Goal: Task Accomplishment & Management: Use online tool/utility

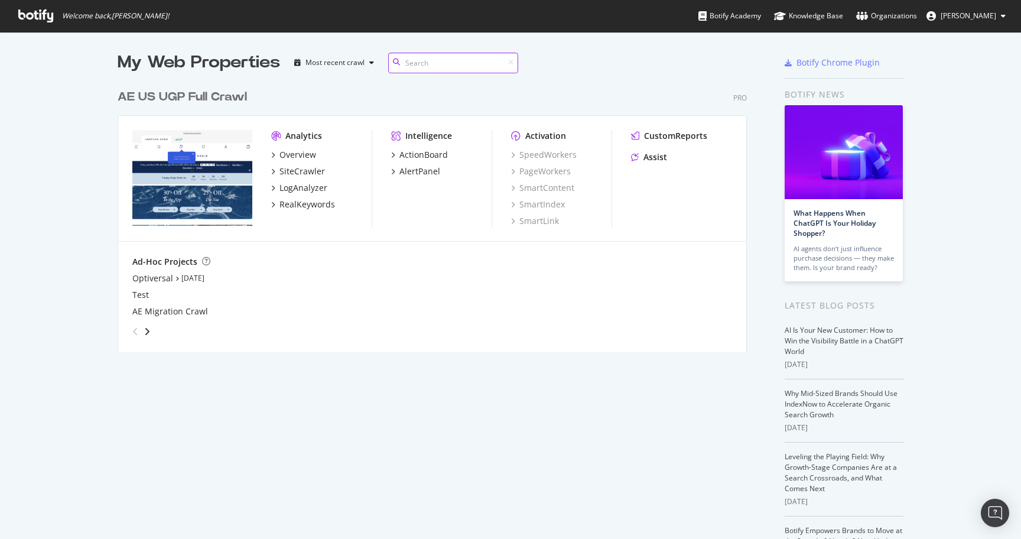
scroll to position [278, 638]
click at [312, 204] on div "RealKeywords" at bounding box center [307, 204] width 56 height 12
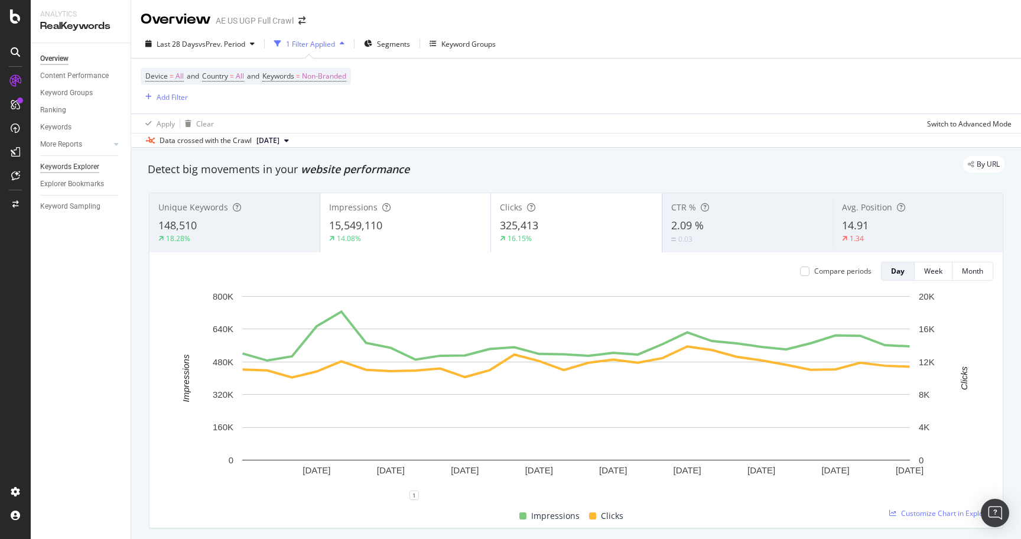
click at [86, 167] on div "Keywords Explorer" at bounding box center [69, 167] width 59 height 12
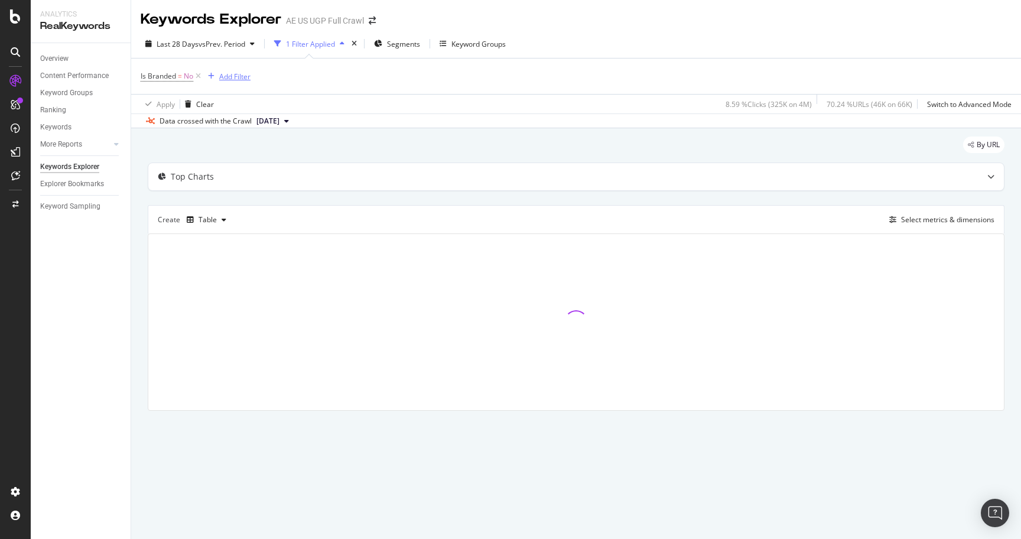
click at [206, 80] on div "Add Filter" at bounding box center [226, 76] width 47 height 13
click at [198, 78] on icon at bounding box center [198, 76] width 10 height 12
click at [172, 77] on div "Add Filter" at bounding box center [172, 76] width 31 height 10
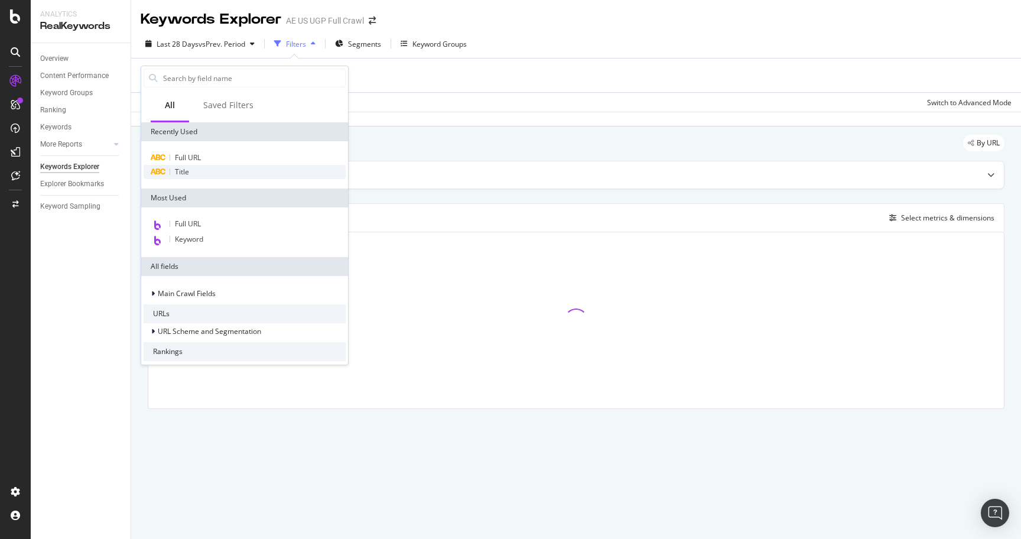
click at [202, 169] on div "Title" at bounding box center [245, 172] width 202 height 14
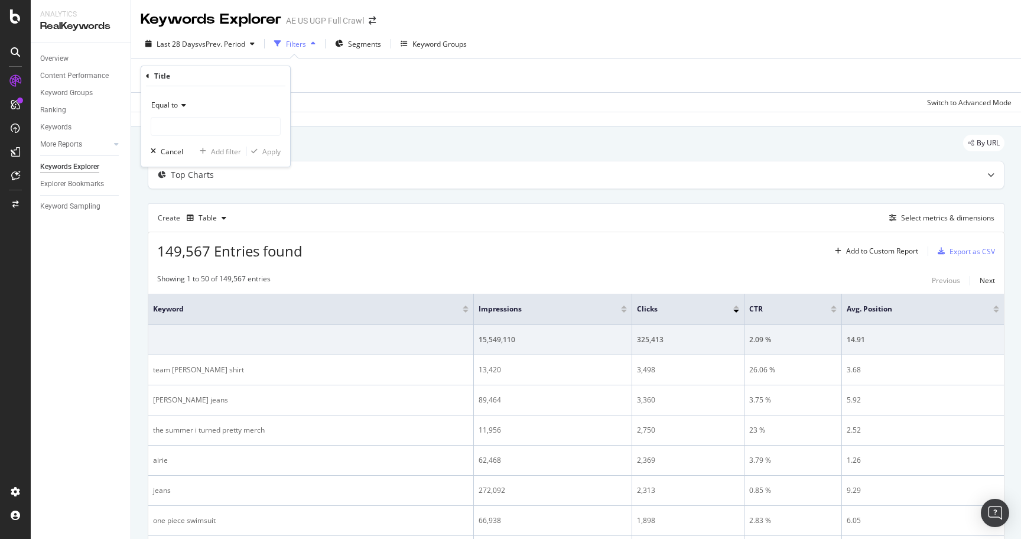
click at [379, 144] on div "By URL" at bounding box center [576, 148] width 856 height 26
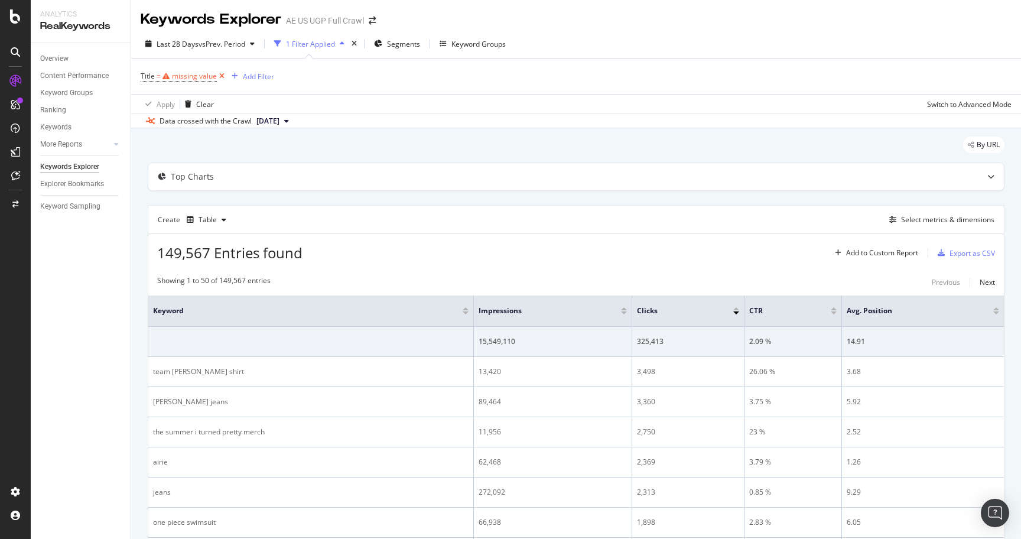
click at [221, 76] on icon at bounding box center [222, 76] width 10 height 12
click at [951, 223] on div "Select metrics & dimensions" at bounding box center [939, 217] width 110 height 13
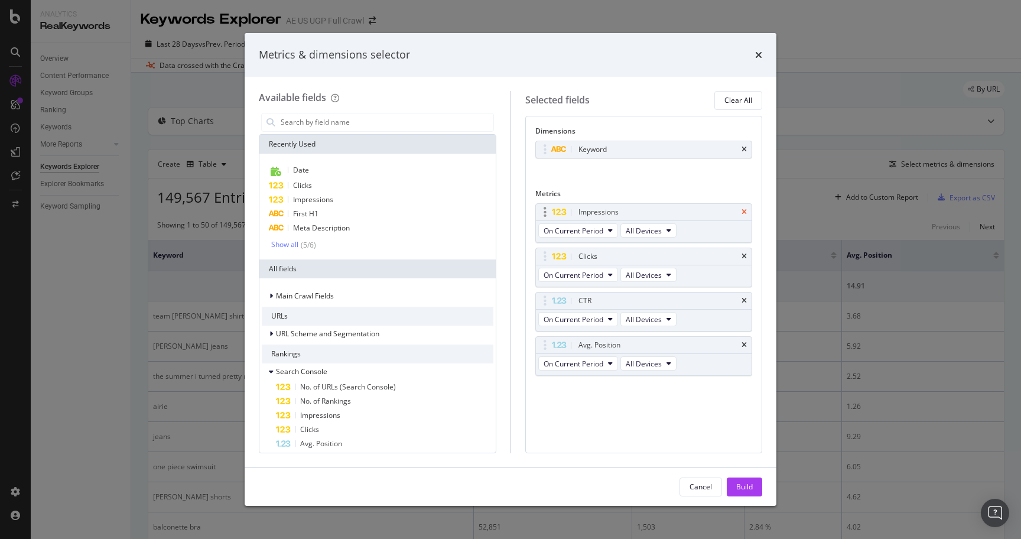
click at [744, 211] on icon "times" at bounding box center [743, 211] width 5 height 7
click at [744, 253] on icon "times" at bounding box center [743, 256] width 5 height 7
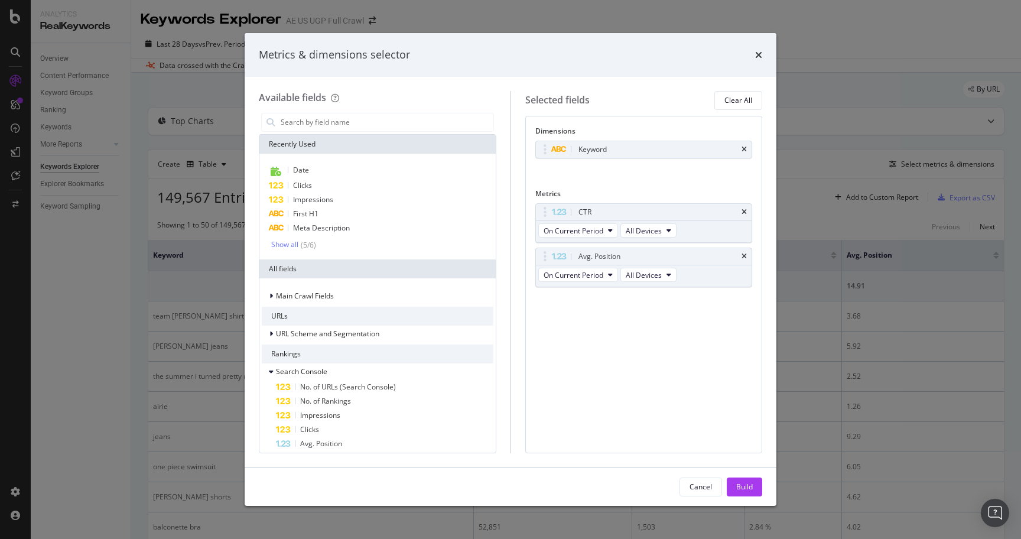
click at [744, 211] on icon "times" at bounding box center [743, 211] width 5 height 7
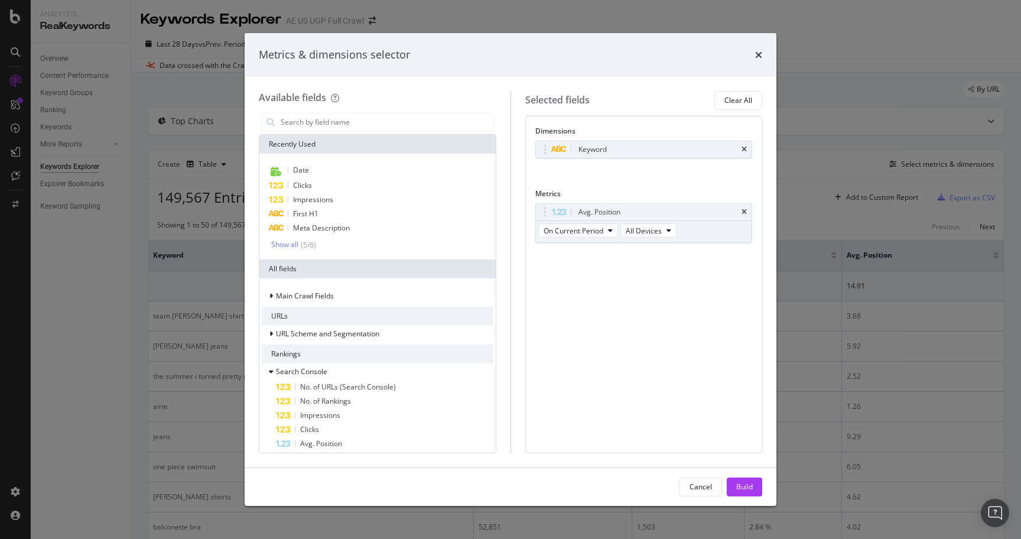
click at [744, 211] on icon "times" at bounding box center [743, 211] width 5 height 7
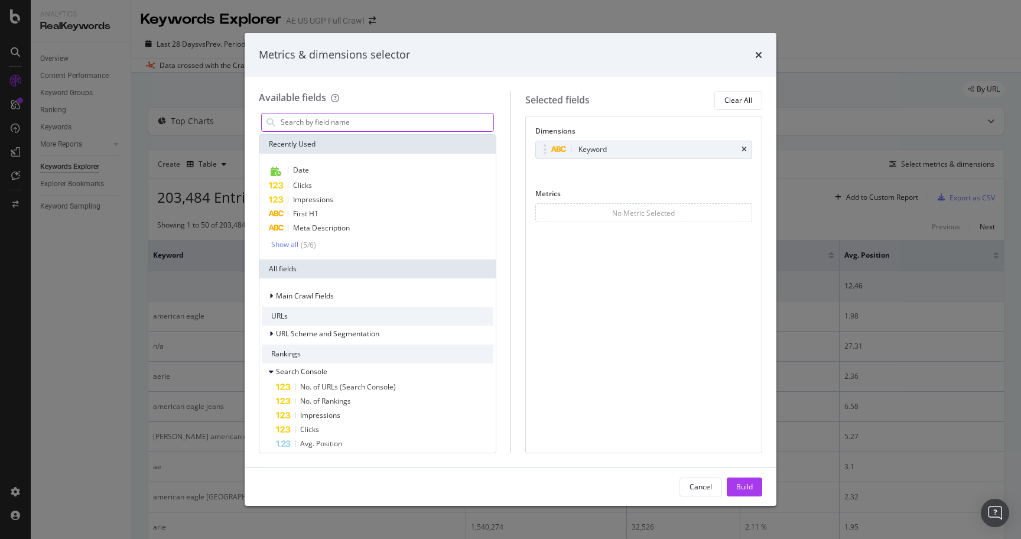
click at [336, 123] on input "modal" at bounding box center [386, 122] width 214 height 18
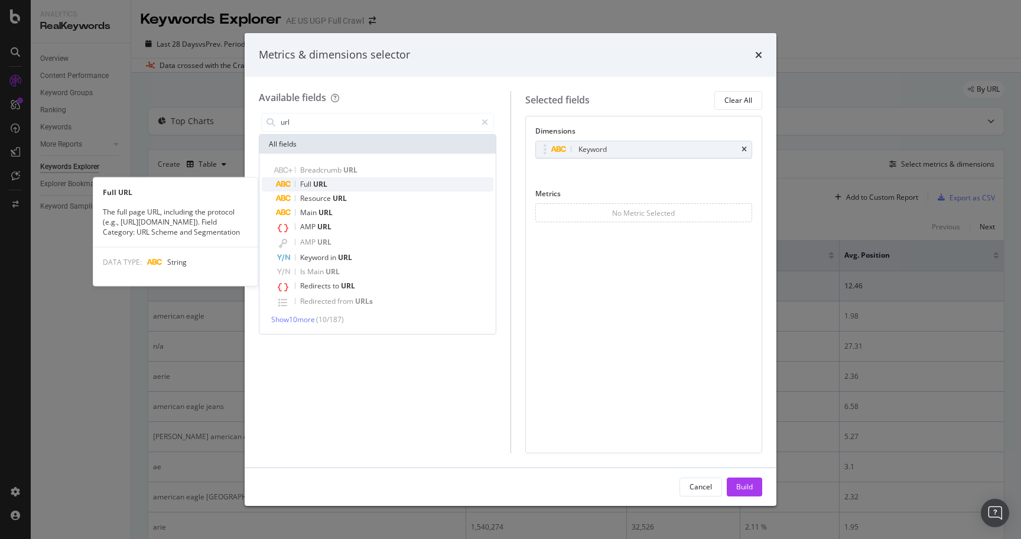
click at [347, 188] on div "Full URL" at bounding box center [384, 184] width 217 height 14
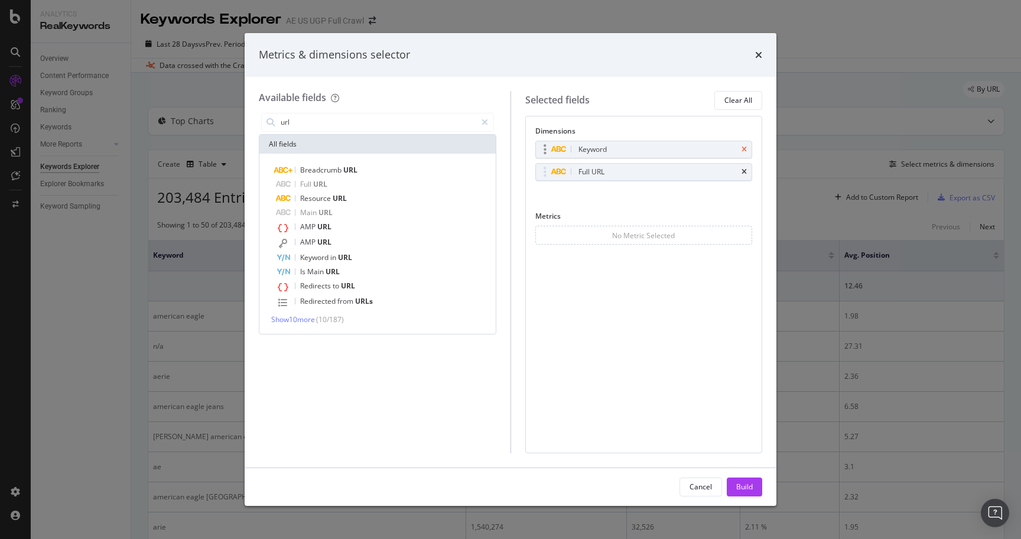
click at [744, 151] on icon "times" at bounding box center [743, 149] width 5 height 7
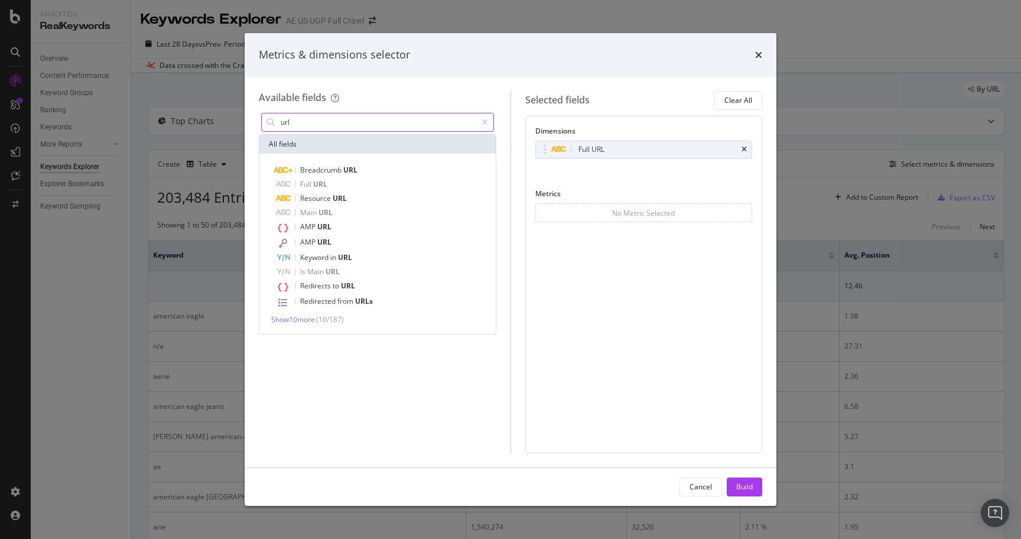
click at [435, 127] on input "url" at bounding box center [377, 122] width 197 height 18
type input "page"
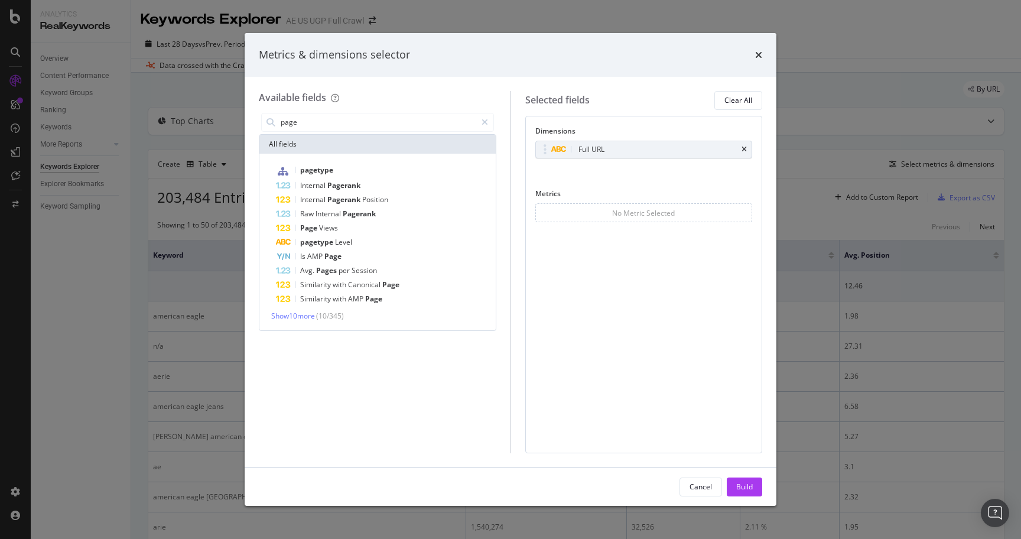
click at [82, 102] on div "Metrics & dimensions selector Available fields page All fields pagetype Interna…" at bounding box center [510, 269] width 1021 height 539
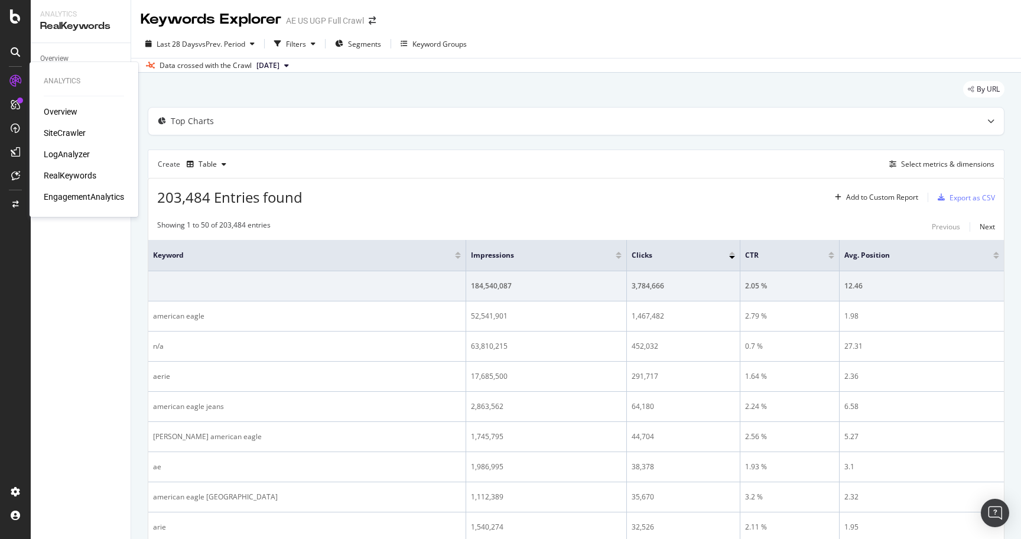
click at [63, 132] on div "SiteCrawler" at bounding box center [65, 133] width 42 height 12
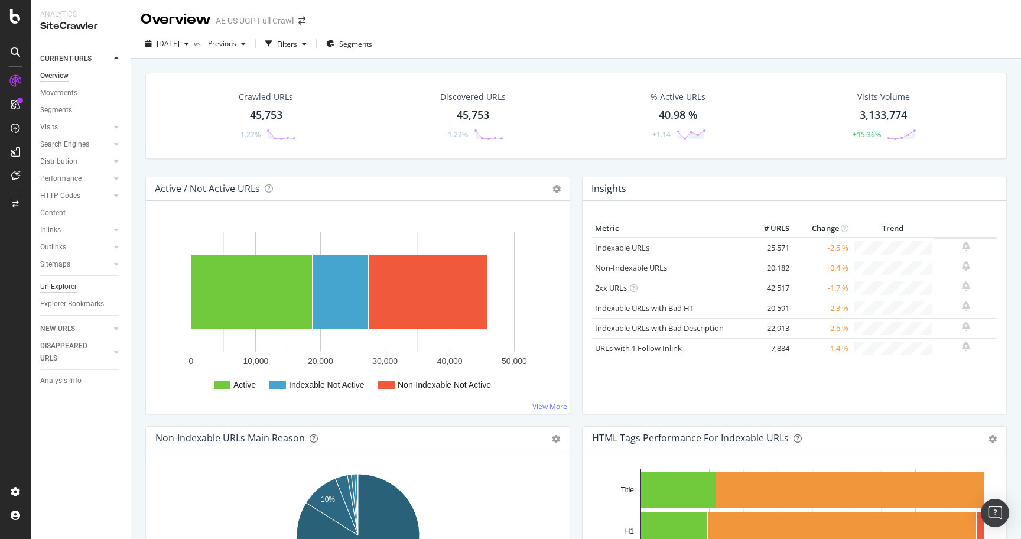
click at [60, 290] on div "Url Explorer" at bounding box center [58, 287] width 37 height 12
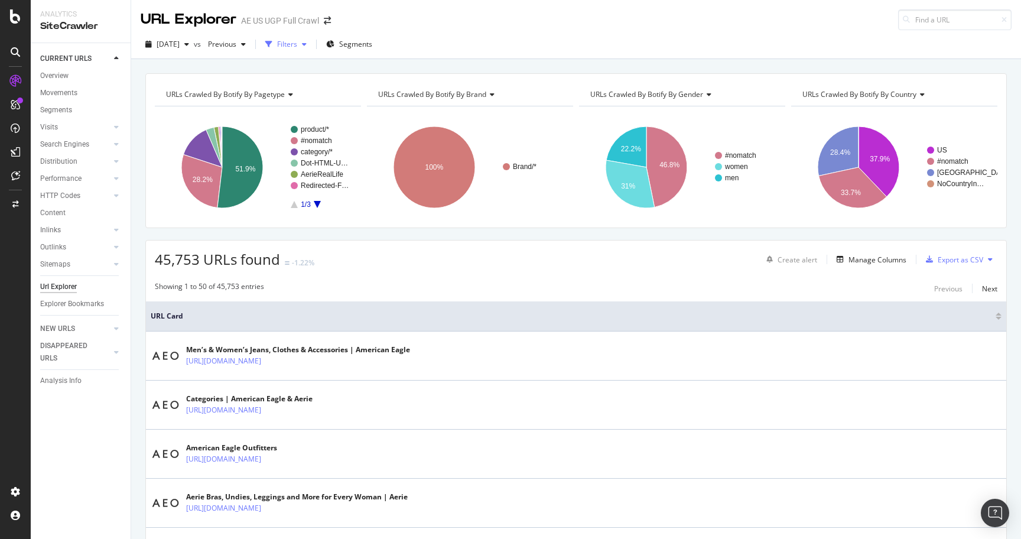
click at [297, 40] on div "Filters" at bounding box center [287, 44] width 20 height 10
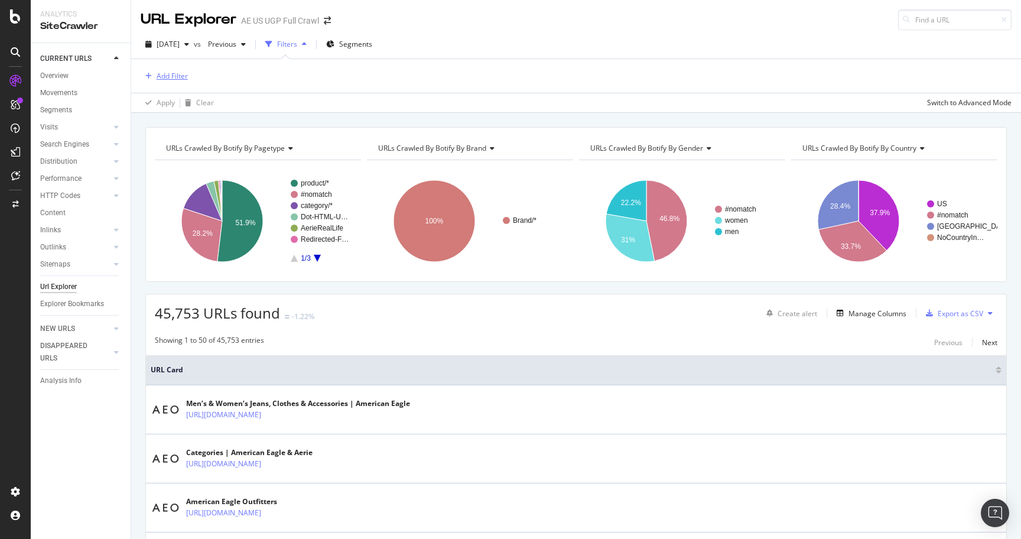
click at [160, 71] on div "Add Filter" at bounding box center [172, 76] width 31 height 10
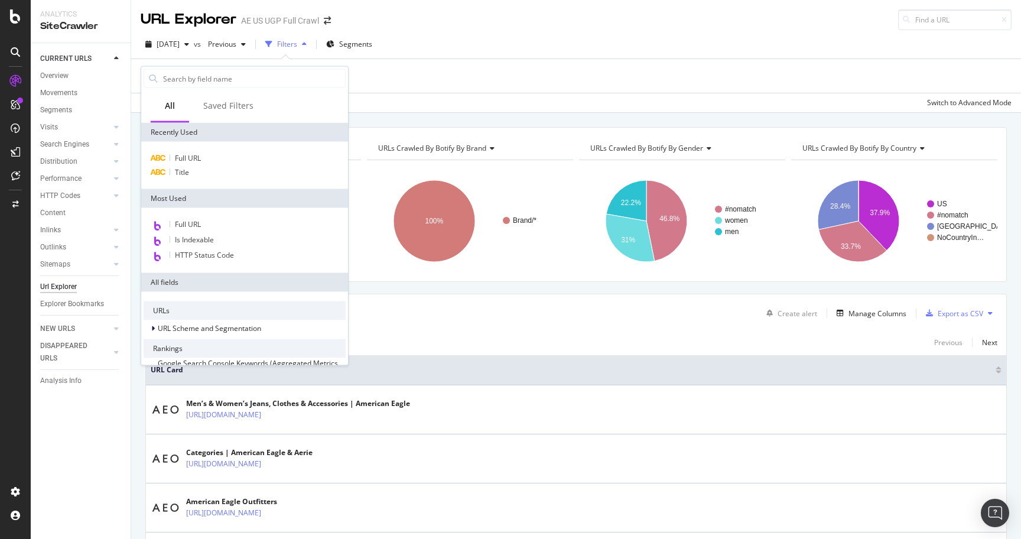
click at [383, 83] on div "Add Filter" at bounding box center [576, 76] width 871 height 34
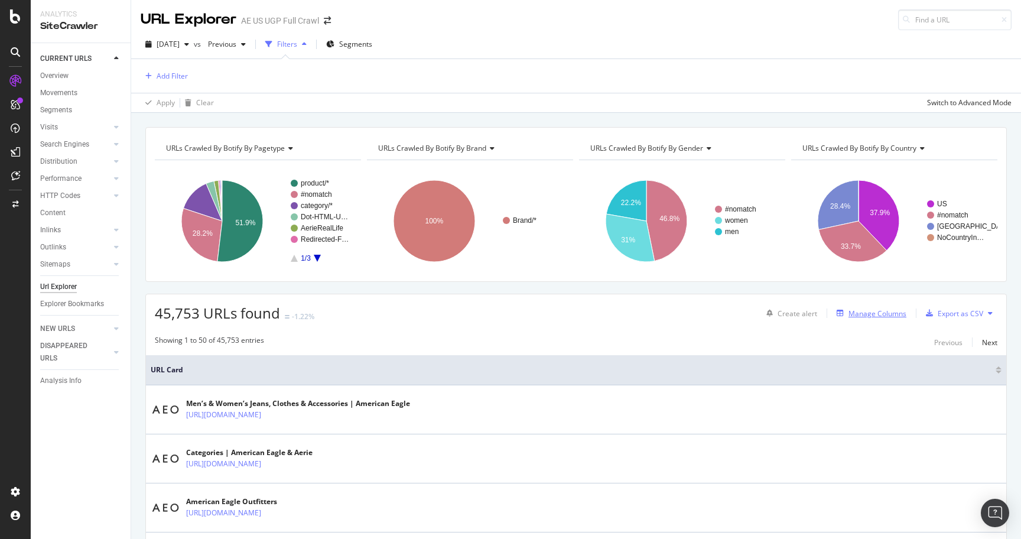
click at [894, 312] on div "Manage Columns" at bounding box center [877, 313] width 58 height 10
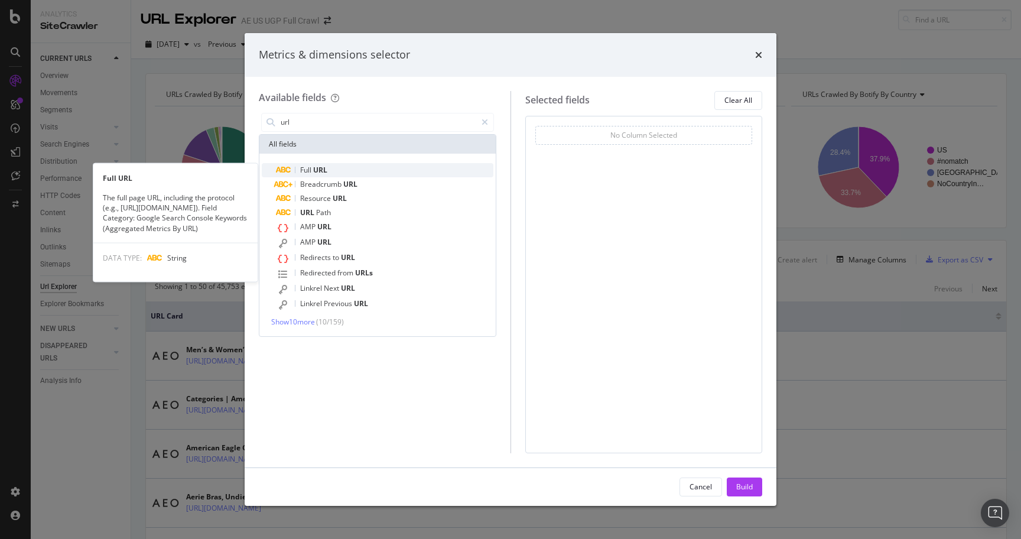
click at [314, 172] on span "URL" at bounding box center [320, 170] width 14 height 10
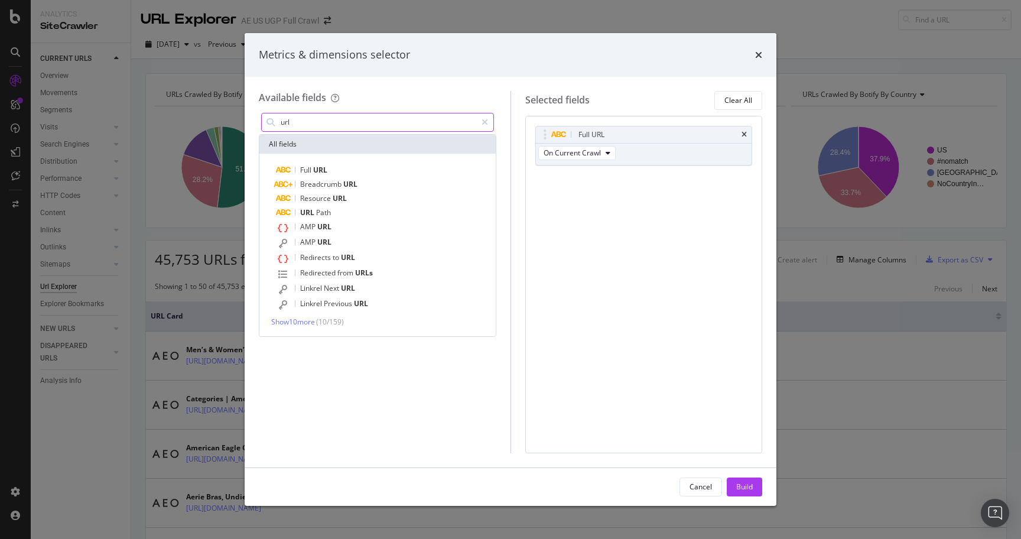
click at [310, 128] on input "url" at bounding box center [377, 122] width 197 height 18
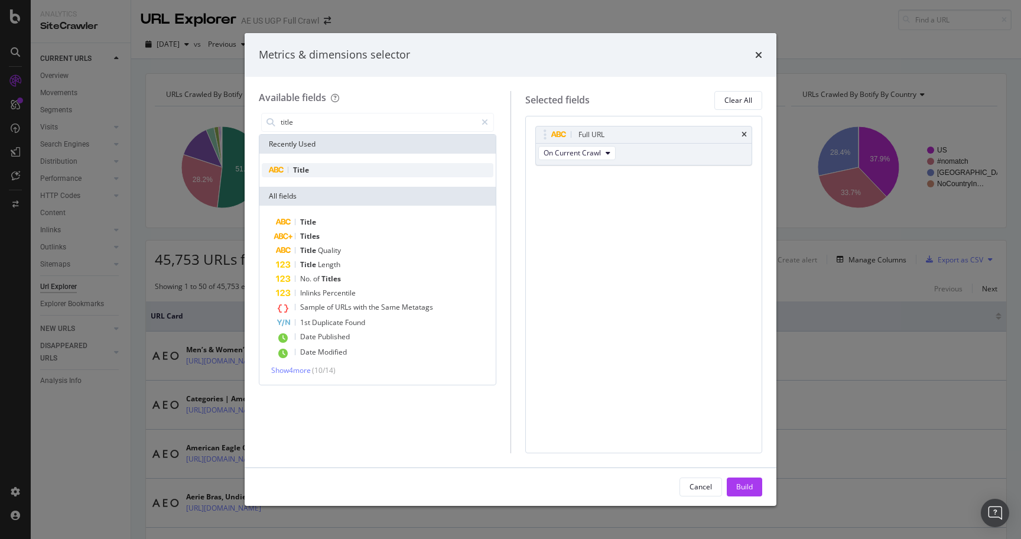
click at [319, 169] on div "Title" at bounding box center [378, 170] width 232 height 14
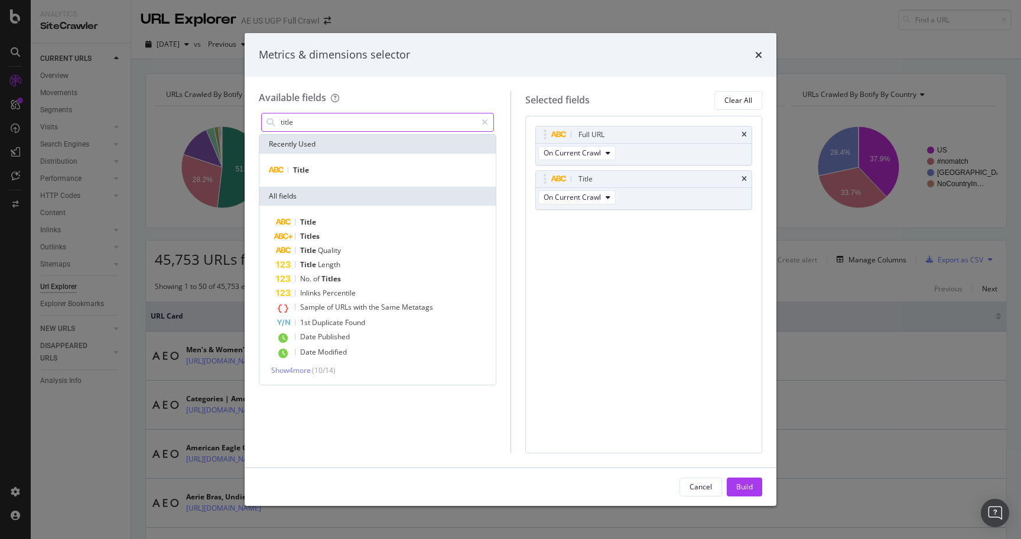
click at [313, 123] on input "title" at bounding box center [377, 122] width 197 height 18
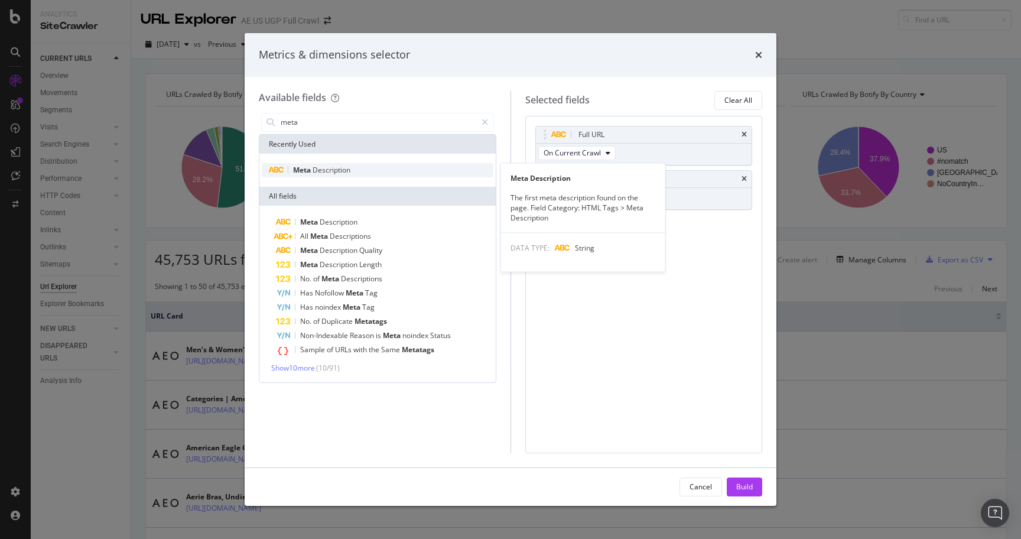
click at [324, 168] on span "Description" at bounding box center [331, 170] width 38 height 10
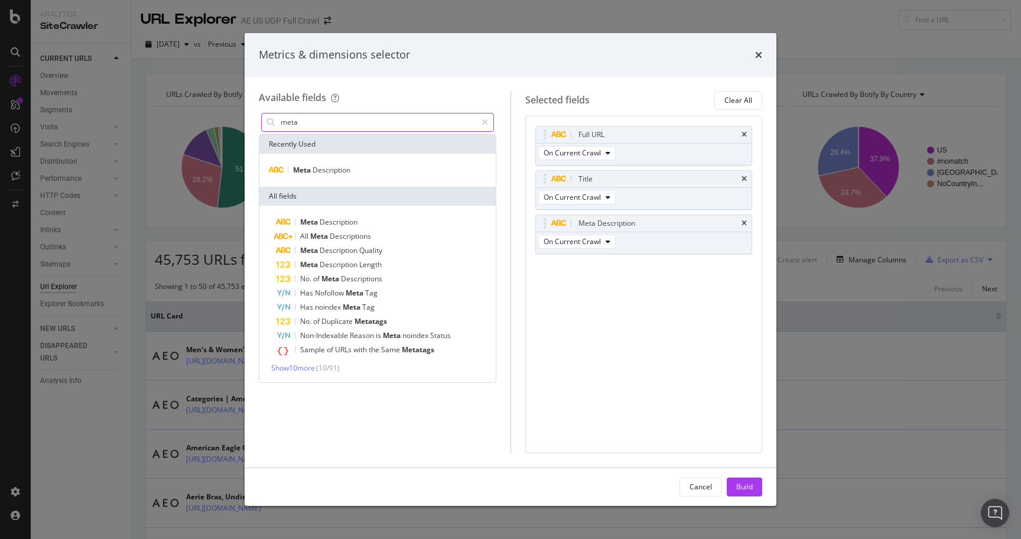
click at [314, 121] on input "meta" at bounding box center [377, 122] width 197 height 18
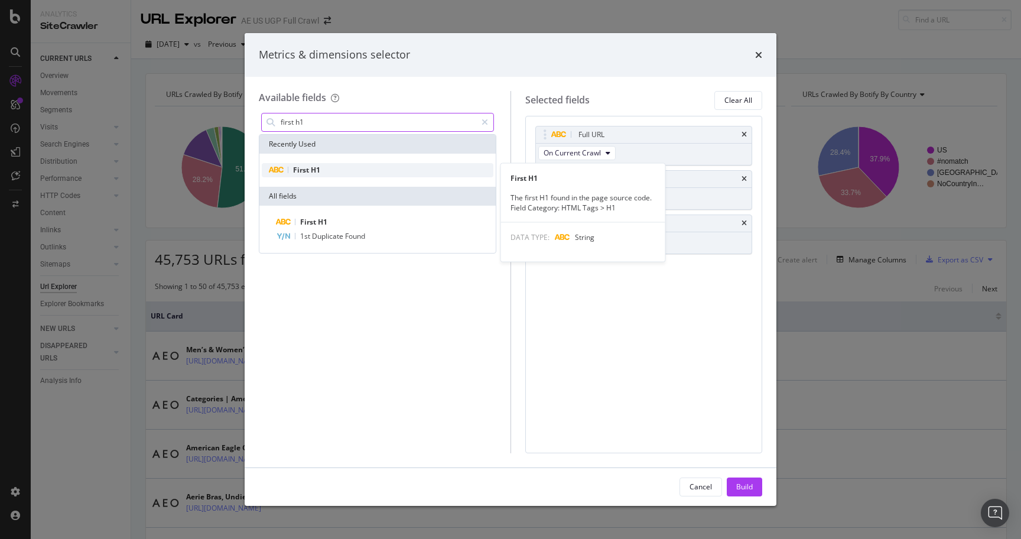
type input "first h1"
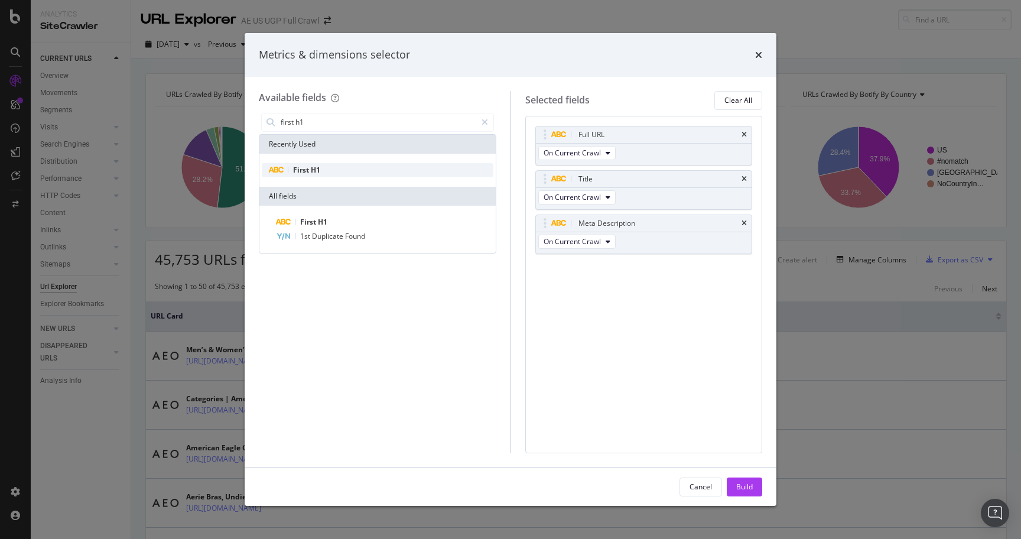
click at [327, 169] on div "First H1" at bounding box center [378, 170] width 232 height 14
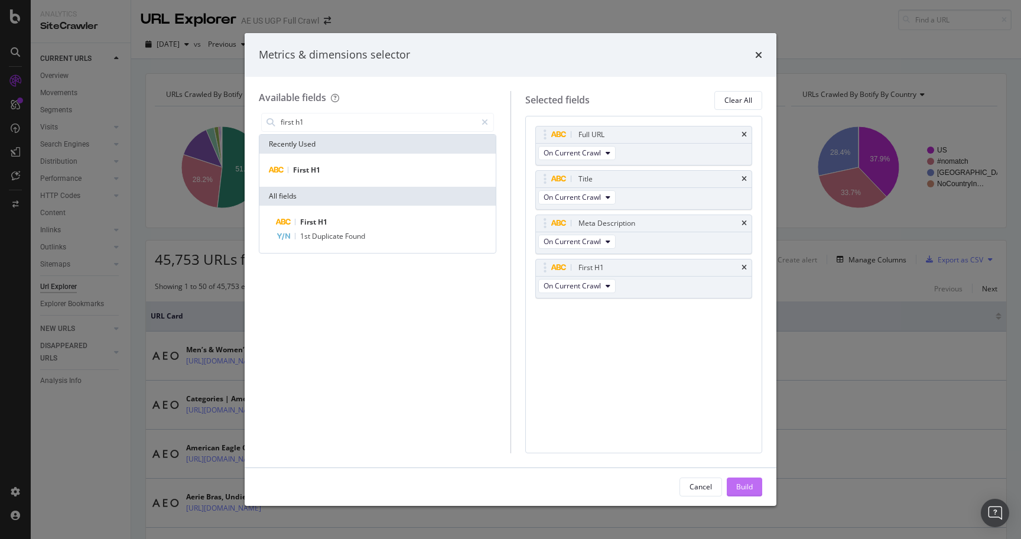
click at [746, 485] on div "Build" at bounding box center [744, 486] width 17 height 10
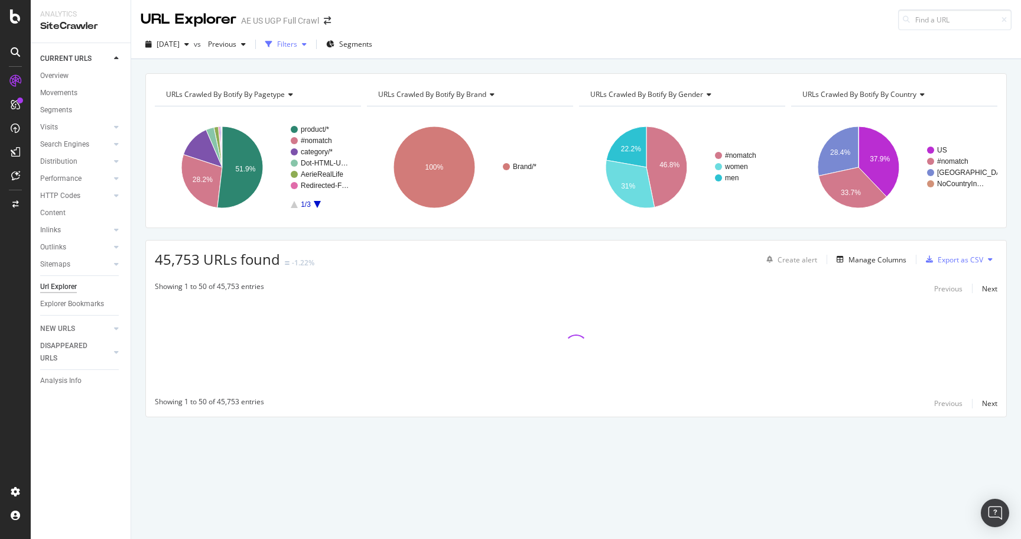
click at [297, 44] on div "Filters" at bounding box center [287, 44] width 20 height 10
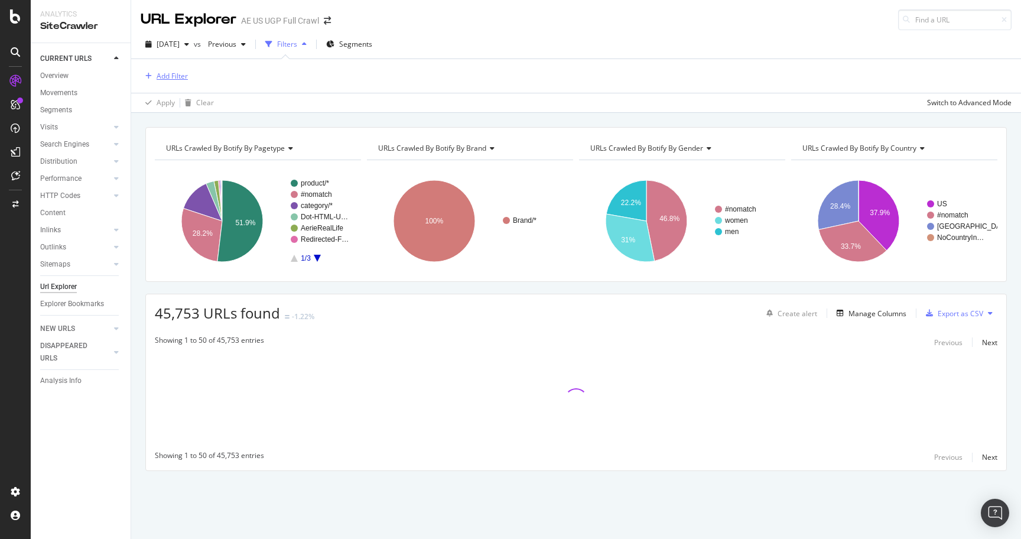
click at [161, 77] on div "Add Filter" at bounding box center [172, 76] width 31 height 10
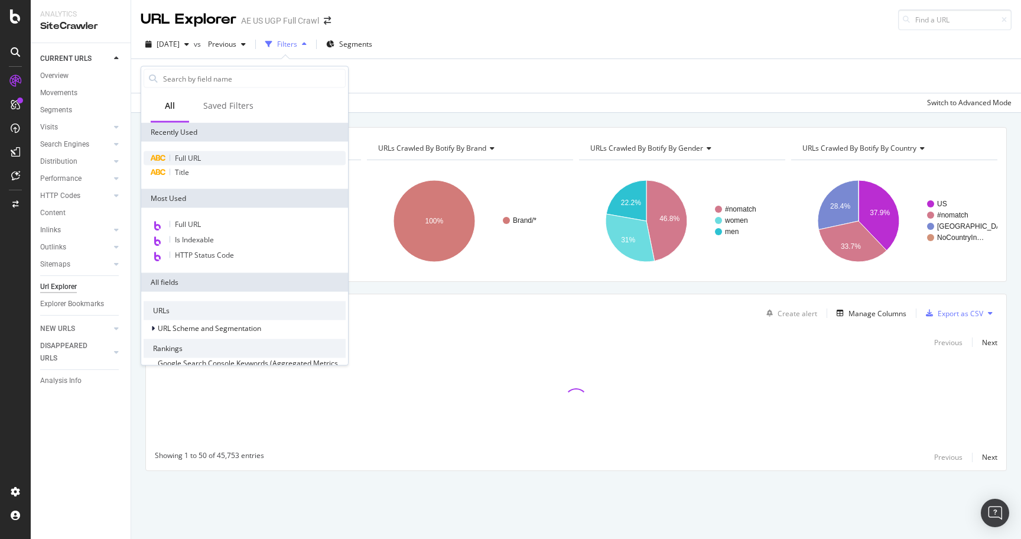
click at [191, 158] on span "Full URL" at bounding box center [188, 158] width 26 height 10
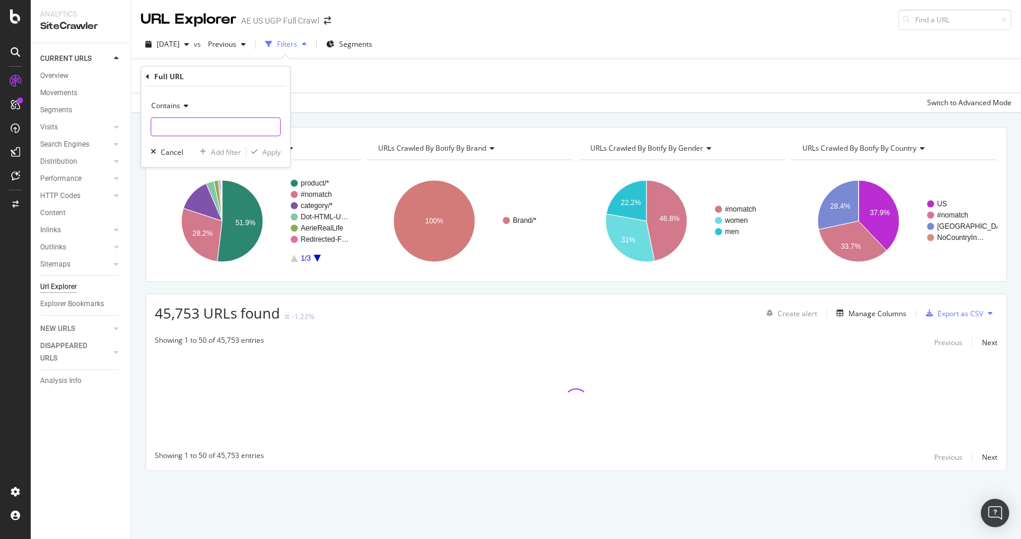
click at [207, 132] on input "text" at bounding box center [215, 127] width 129 height 19
type input "/us/en/"
click at [278, 151] on div "Apply" at bounding box center [271, 151] width 18 height 10
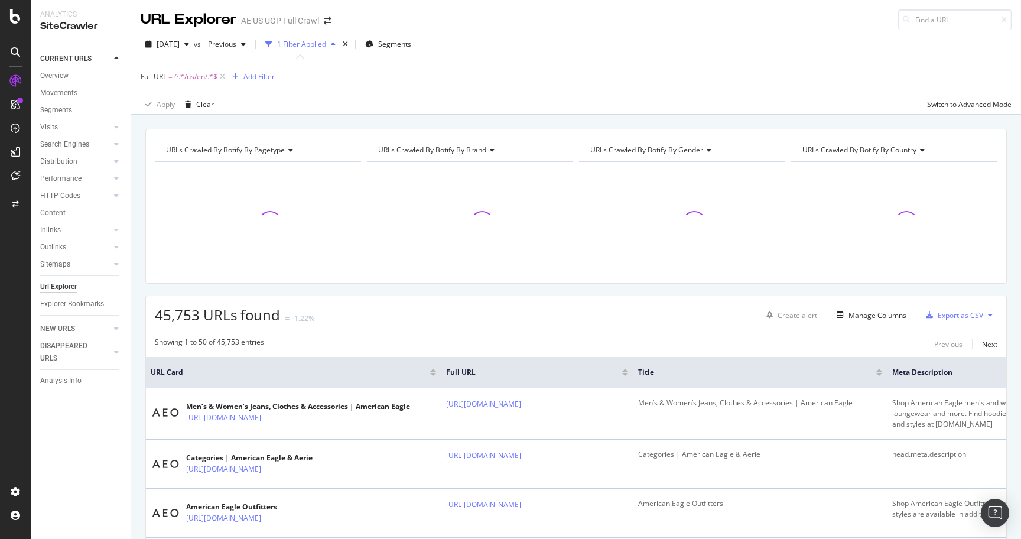
click at [247, 77] on div "Add Filter" at bounding box center [258, 76] width 31 height 10
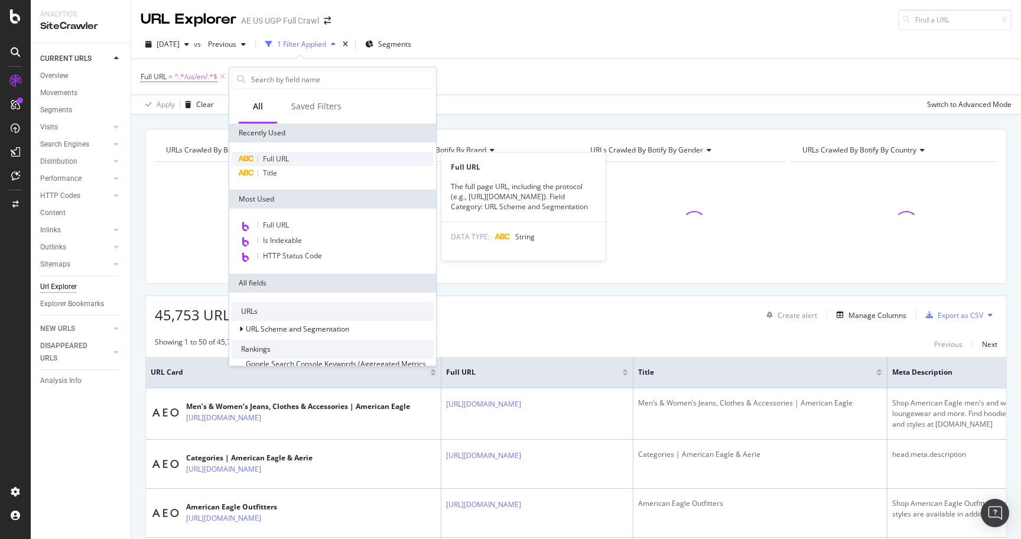
click at [275, 159] on span "Full URL" at bounding box center [276, 159] width 26 height 10
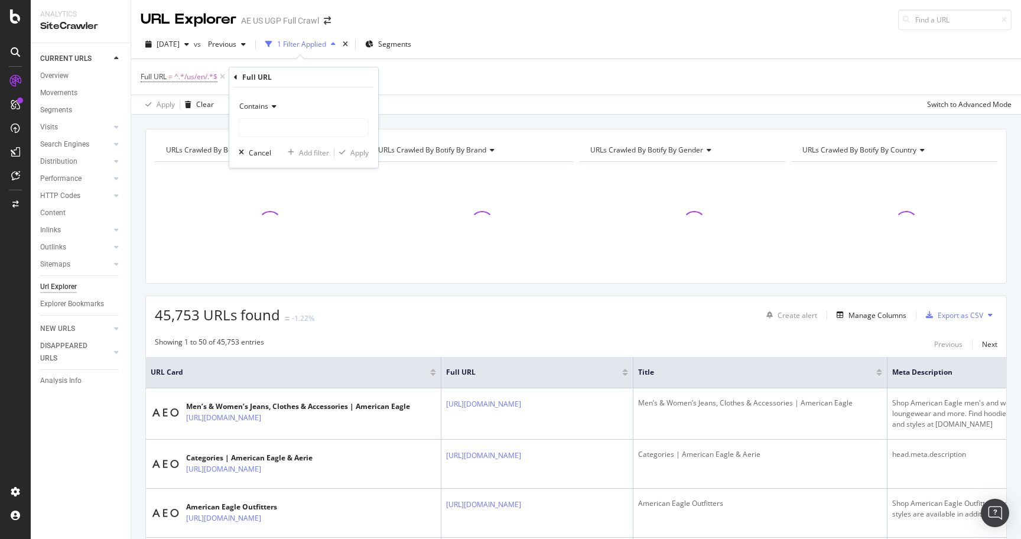
click at [259, 108] on span "Contains" at bounding box center [253, 106] width 29 height 10
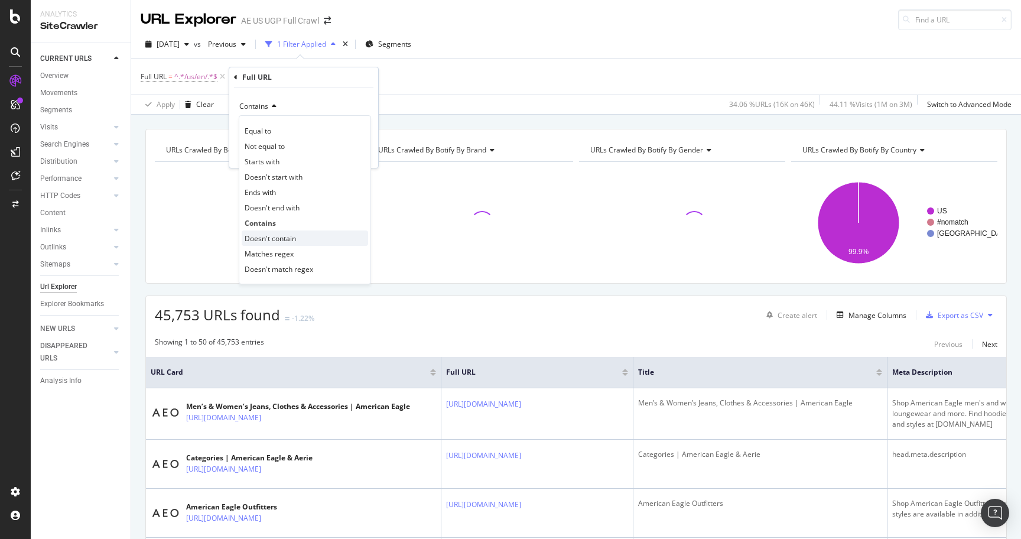
click at [279, 240] on span "Doesn't contain" at bounding box center [270, 238] width 51 height 10
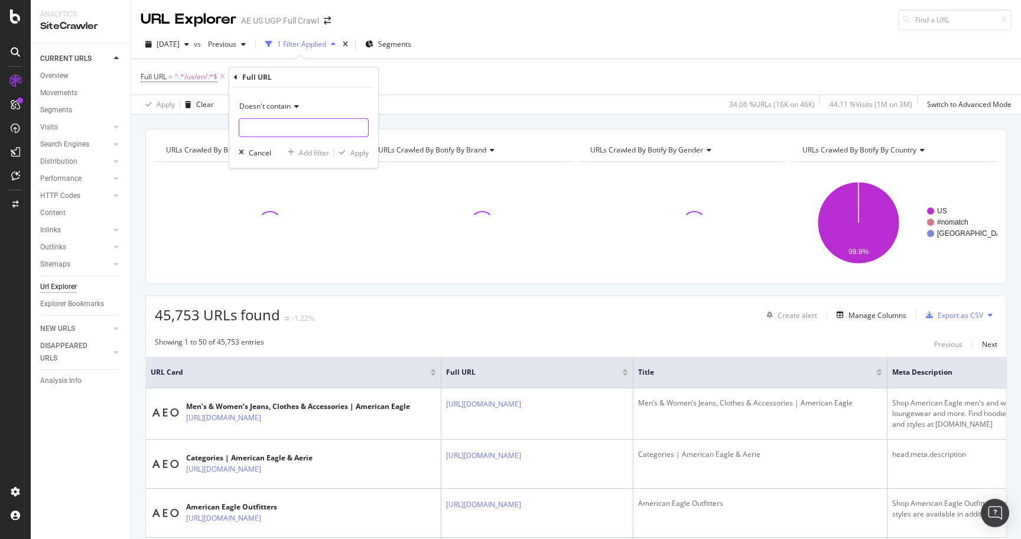
click at [277, 125] on input "text" at bounding box center [303, 127] width 129 height 19
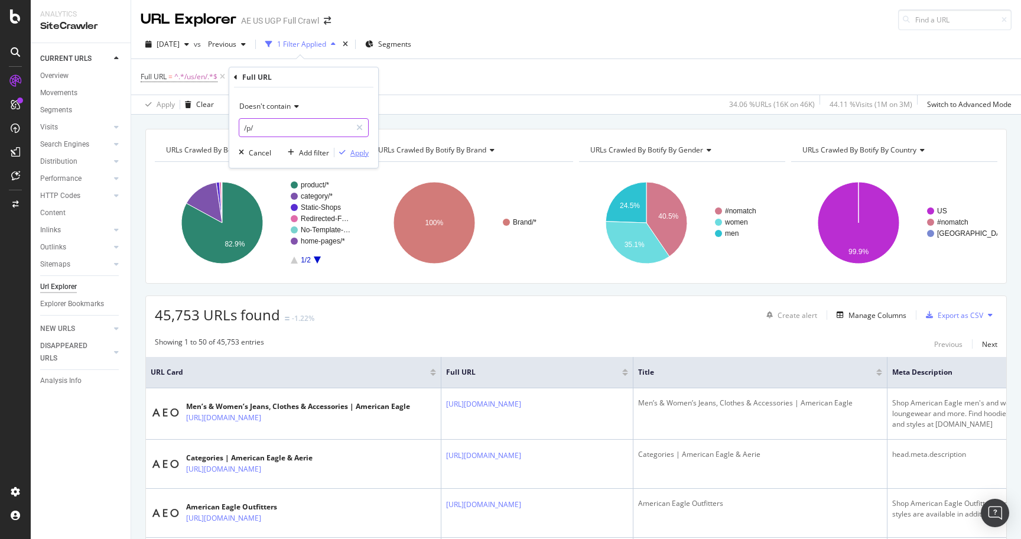
type input "/p/"
click at [356, 148] on div "Apply" at bounding box center [359, 153] width 18 height 10
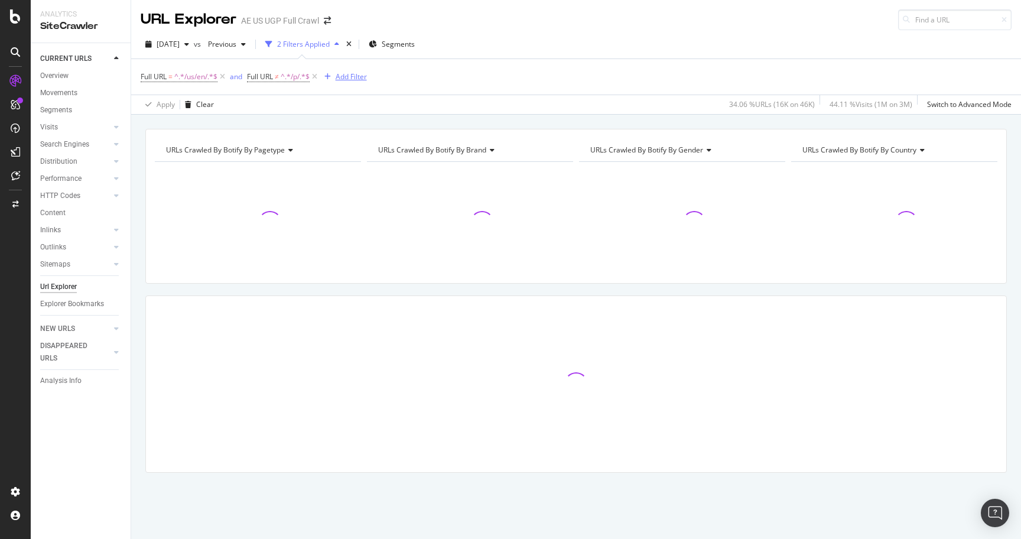
click at [348, 74] on div "Add Filter" at bounding box center [350, 76] width 31 height 10
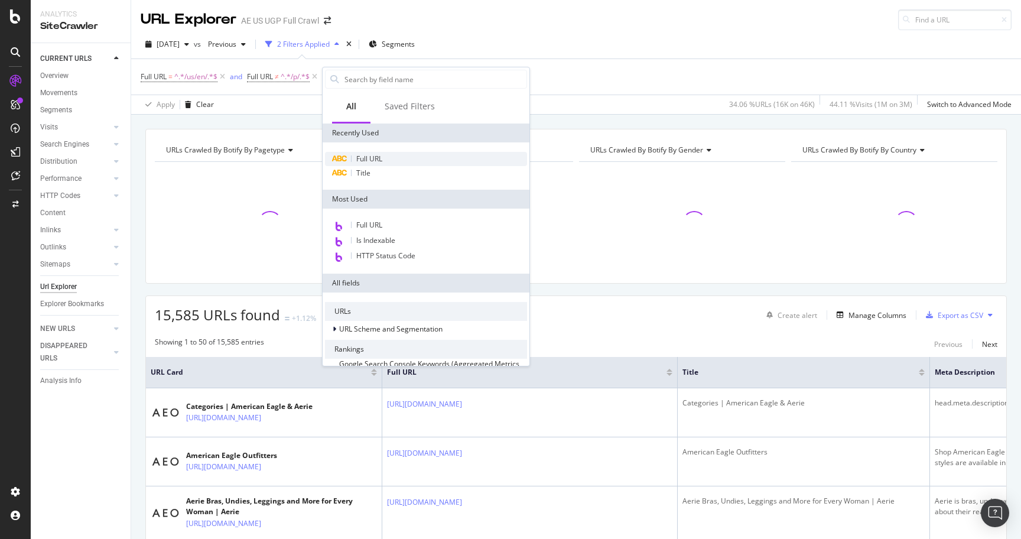
click at [387, 156] on div "Full URL" at bounding box center [426, 159] width 202 height 14
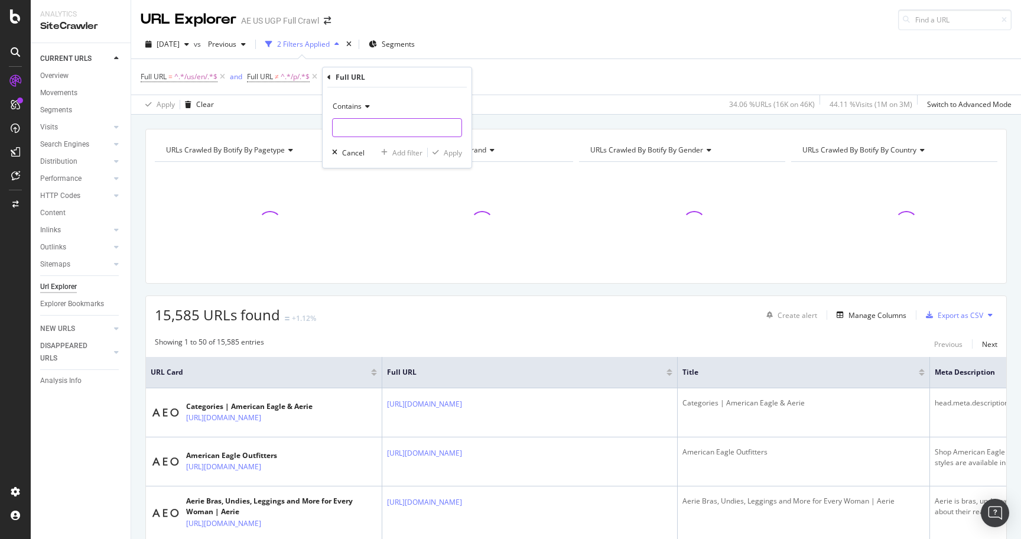
click at [383, 128] on input "text" at bounding box center [397, 127] width 129 height 19
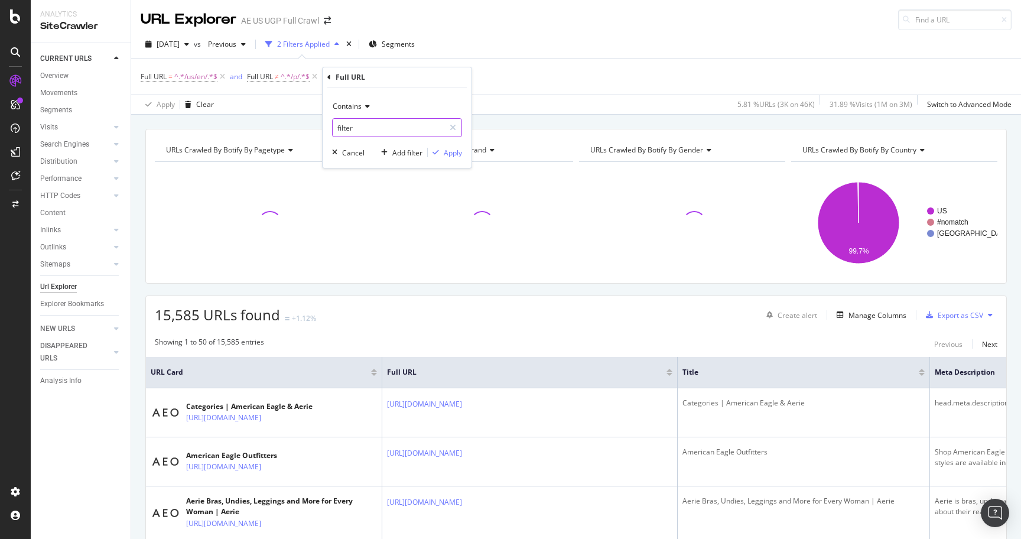
type input "filter"
click at [348, 108] on span "Contains" at bounding box center [347, 106] width 29 height 10
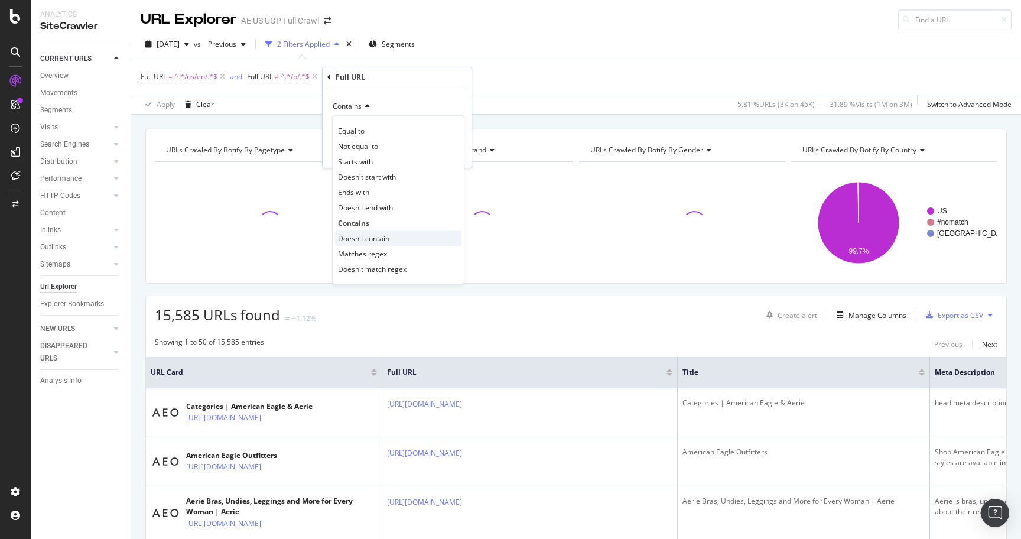
click at [376, 234] on span "Doesn't contain" at bounding box center [363, 238] width 51 height 10
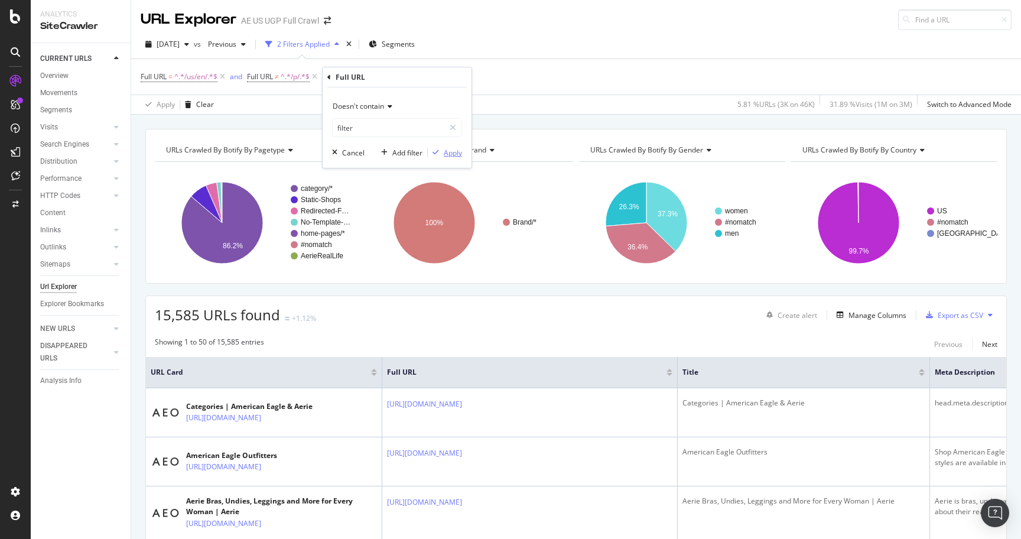
click at [452, 154] on div "Apply" at bounding box center [453, 153] width 18 height 10
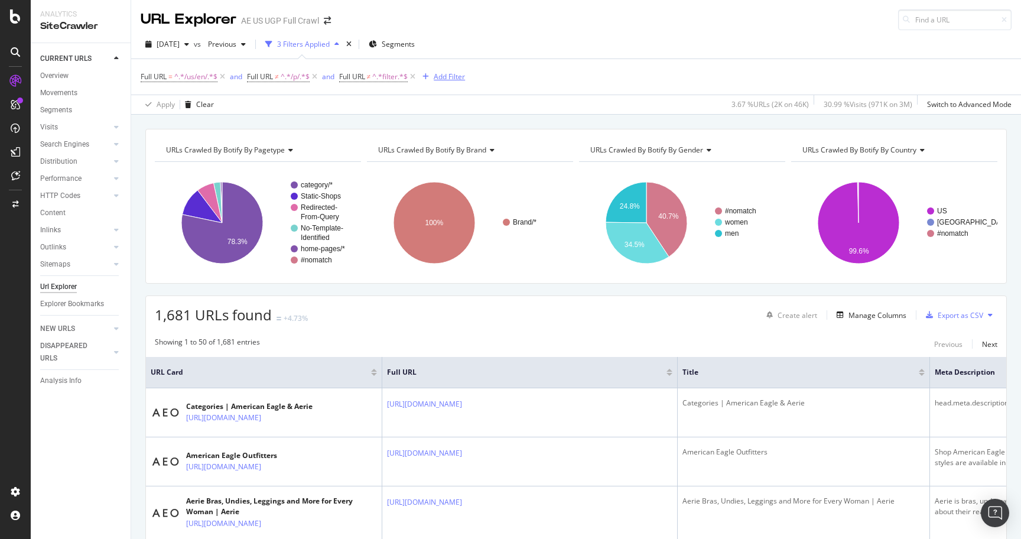
click at [457, 75] on div "Add Filter" at bounding box center [448, 76] width 31 height 10
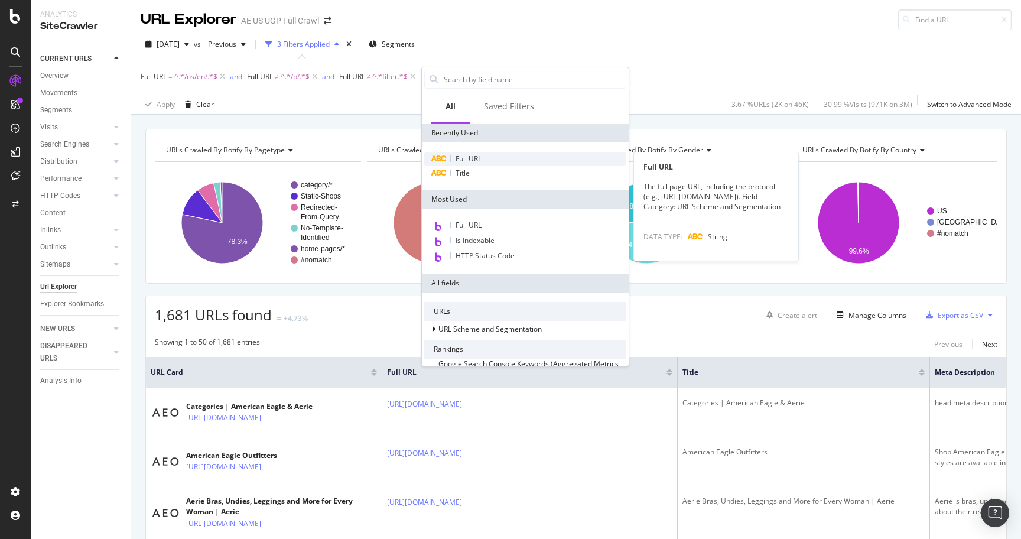
click at [478, 155] on span "Full URL" at bounding box center [468, 159] width 26 height 10
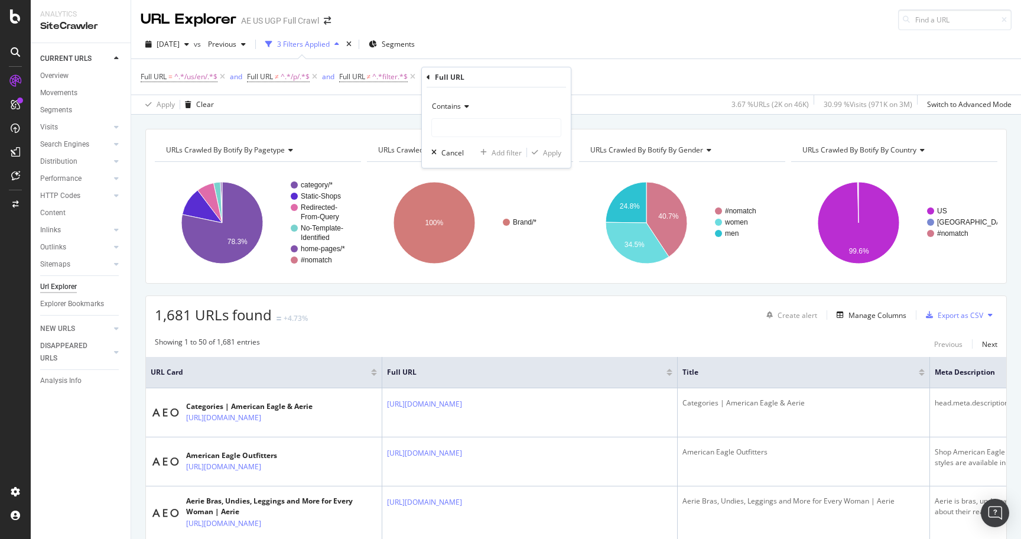
click at [457, 111] on div "Contains" at bounding box center [496, 106] width 130 height 19
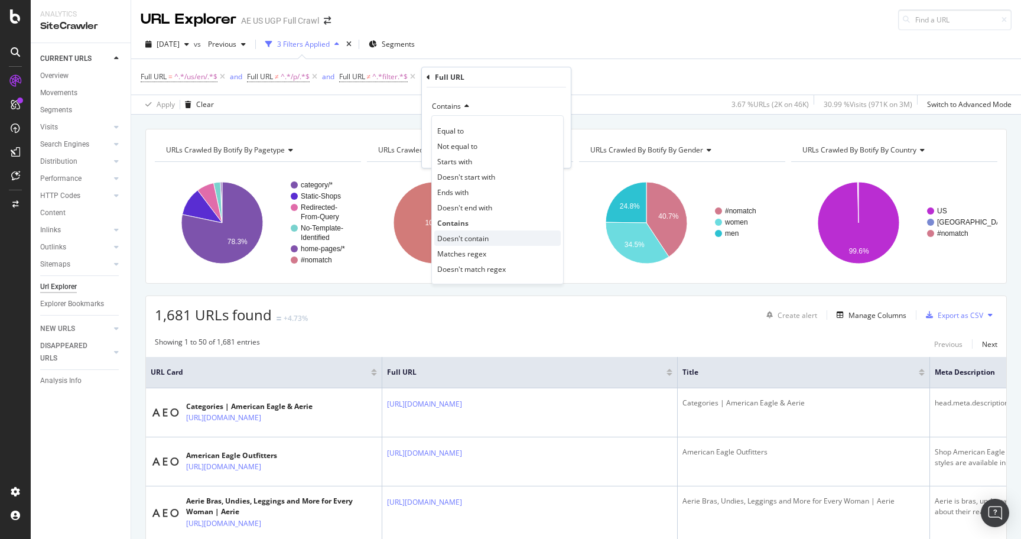
click at [473, 236] on span "Doesn't contain" at bounding box center [462, 238] width 51 height 10
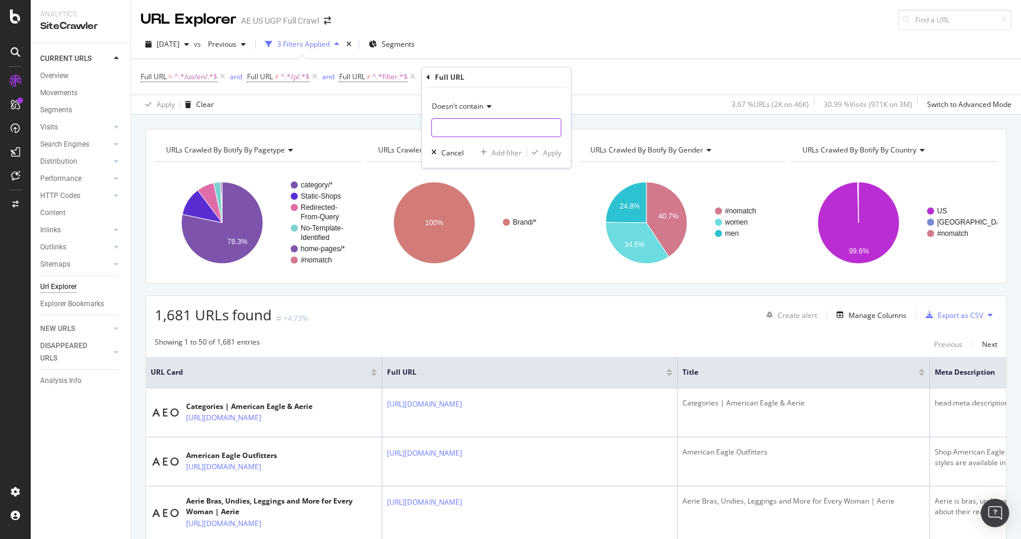
click at [458, 124] on input "text" at bounding box center [496, 127] width 129 height 19
type input "/content/"
click at [556, 155] on div "Apply" at bounding box center [552, 153] width 18 height 10
click at [960, 317] on div "Export as CSV" at bounding box center [959, 315] width 45 height 10
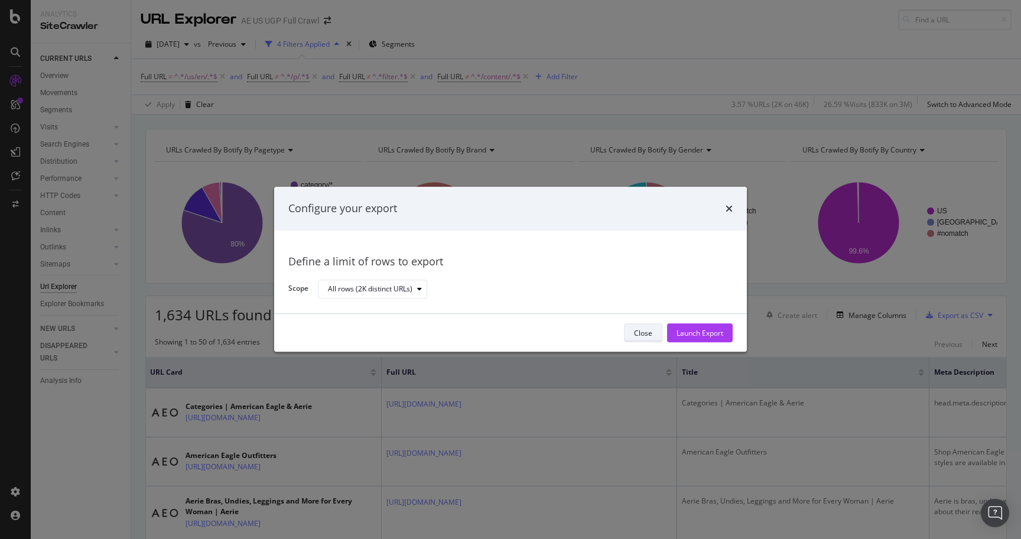
click at [638, 330] on div "Close" at bounding box center [643, 333] width 18 height 10
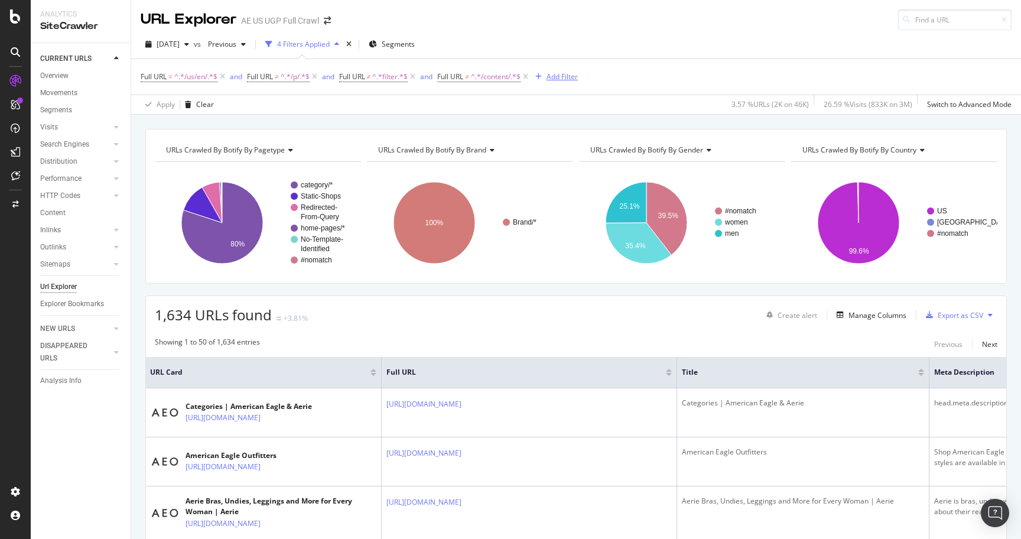
click at [559, 76] on div "Add Filter" at bounding box center [561, 76] width 31 height 10
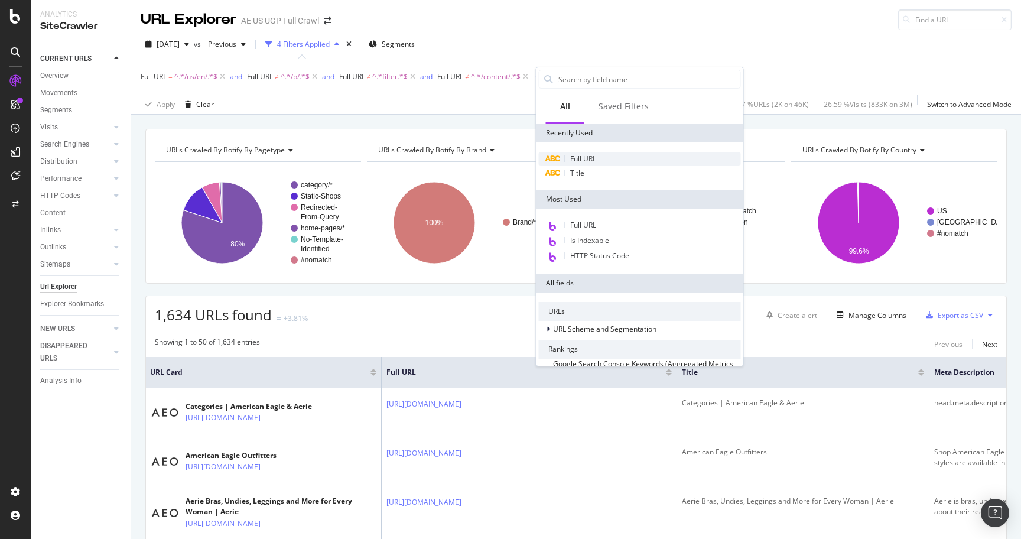
click at [580, 154] on span "Full URL" at bounding box center [583, 159] width 26 height 10
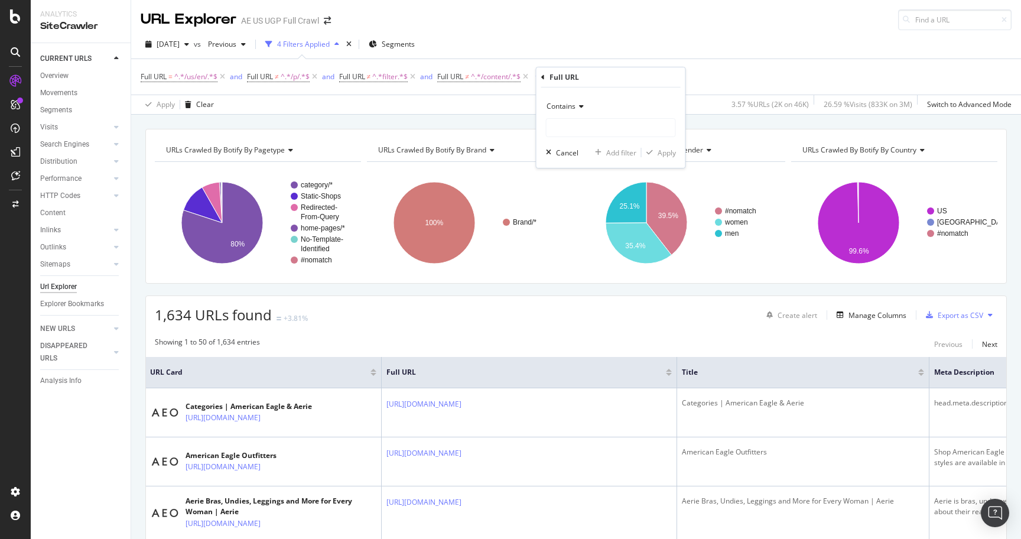
click at [563, 106] on span "Contains" at bounding box center [560, 106] width 29 height 10
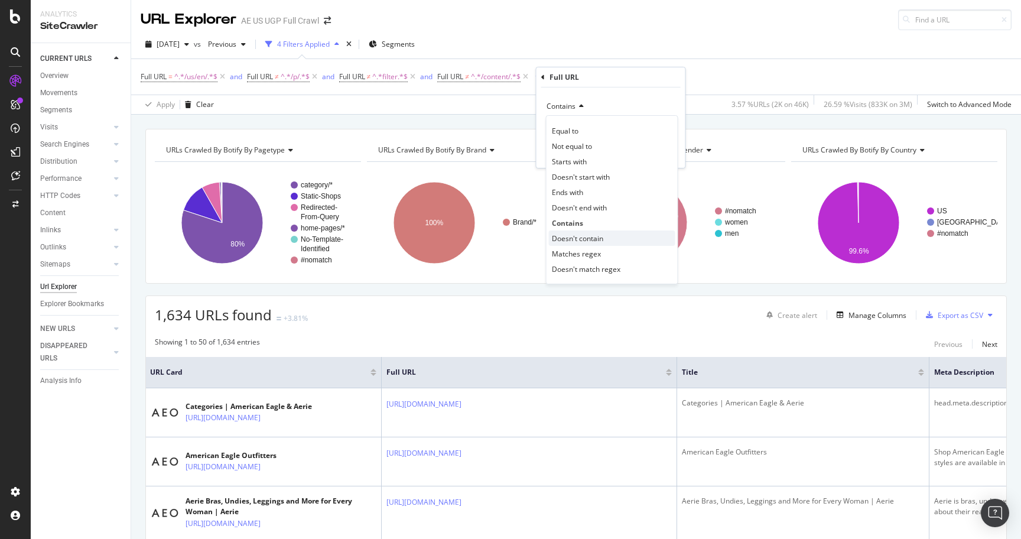
click at [586, 237] on span "Doesn't contain" at bounding box center [577, 238] width 51 height 10
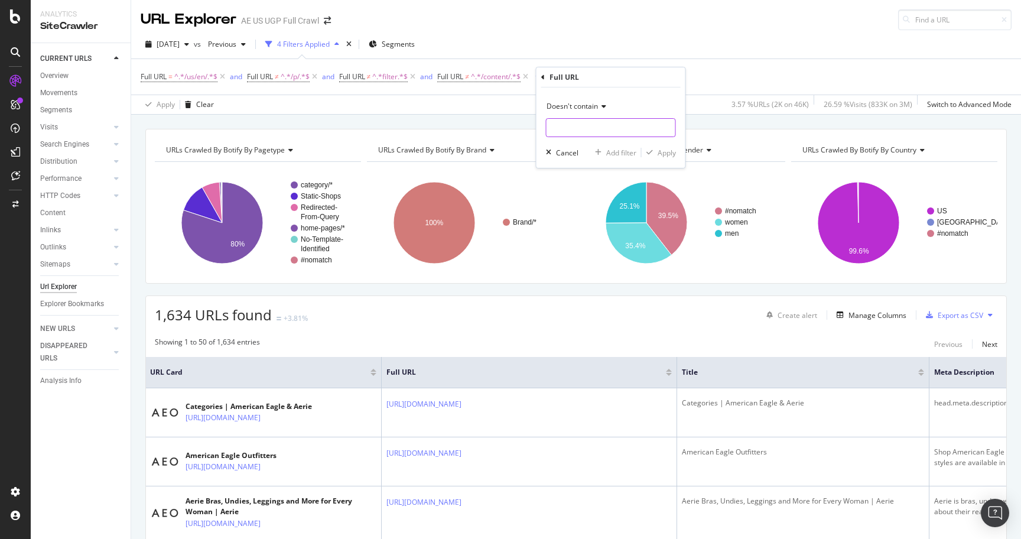
click at [572, 127] on input "text" at bounding box center [610, 127] width 129 height 19
type input "aerie"
click at [660, 154] on div "Apply" at bounding box center [666, 153] width 18 height 10
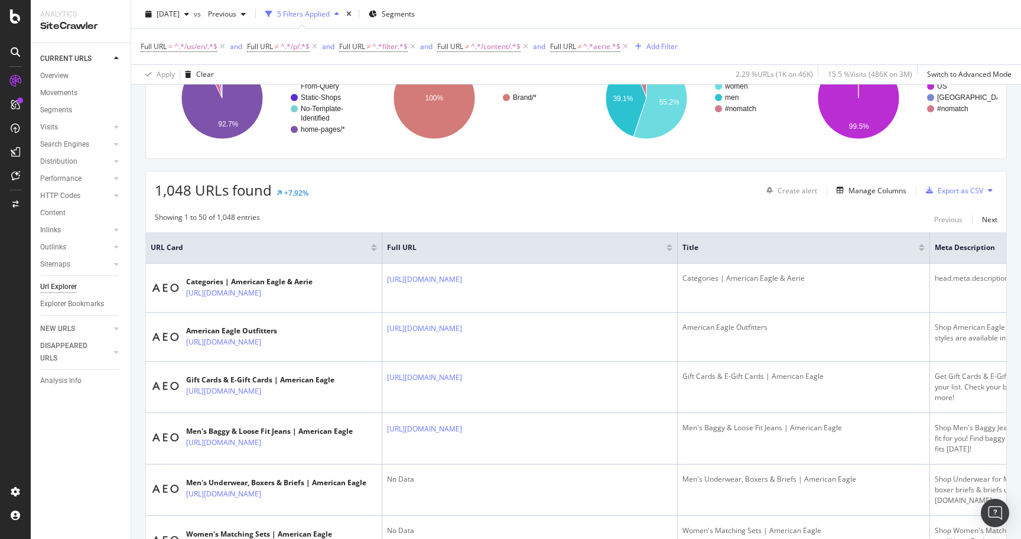
scroll to position [97, 0]
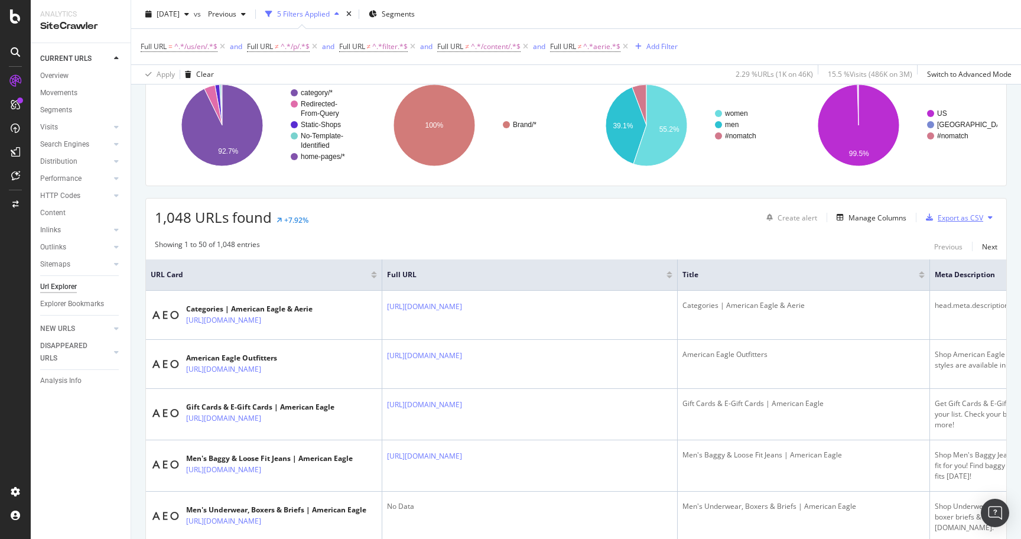
click at [961, 219] on div "Export as CSV" at bounding box center [959, 218] width 45 height 10
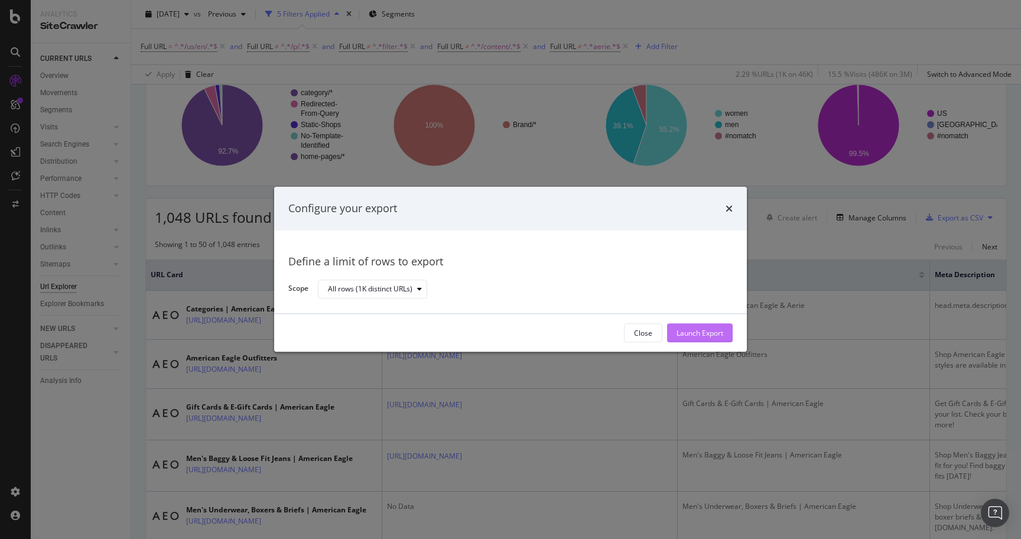
click at [700, 331] on div "Launch Export" at bounding box center [699, 333] width 47 height 10
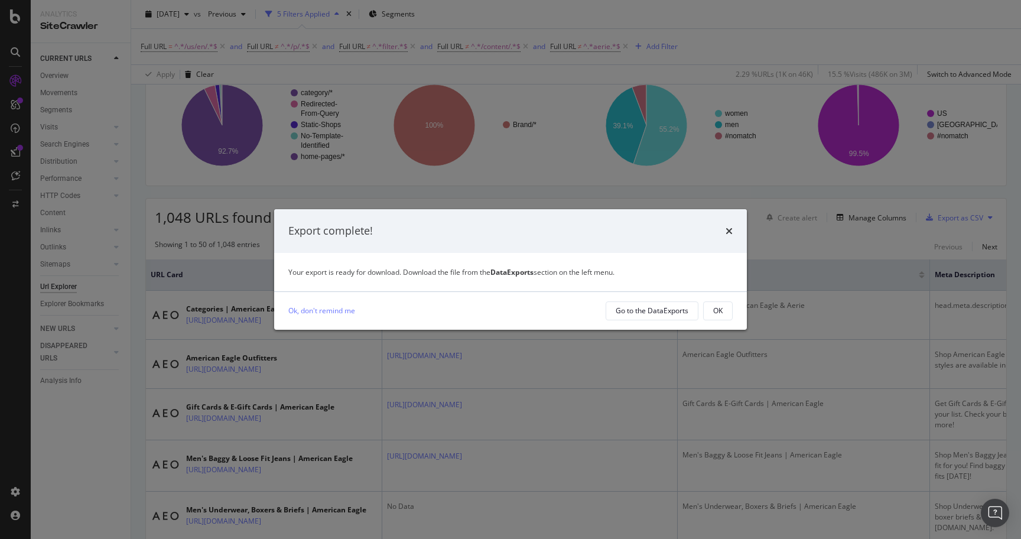
click at [738, 312] on div "Ok, don't remind me Go to the DataExports OK" at bounding box center [510, 311] width 472 height 38
click at [722, 309] on div "OK" at bounding box center [717, 310] width 9 height 10
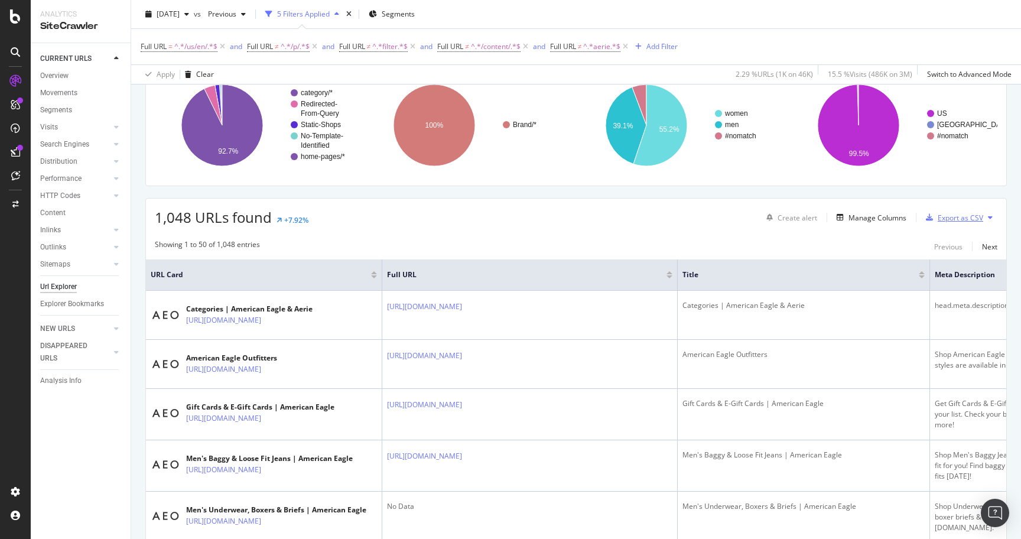
click at [967, 220] on div "Export as CSV" at bounding box center [959, 218] width 45 height 10
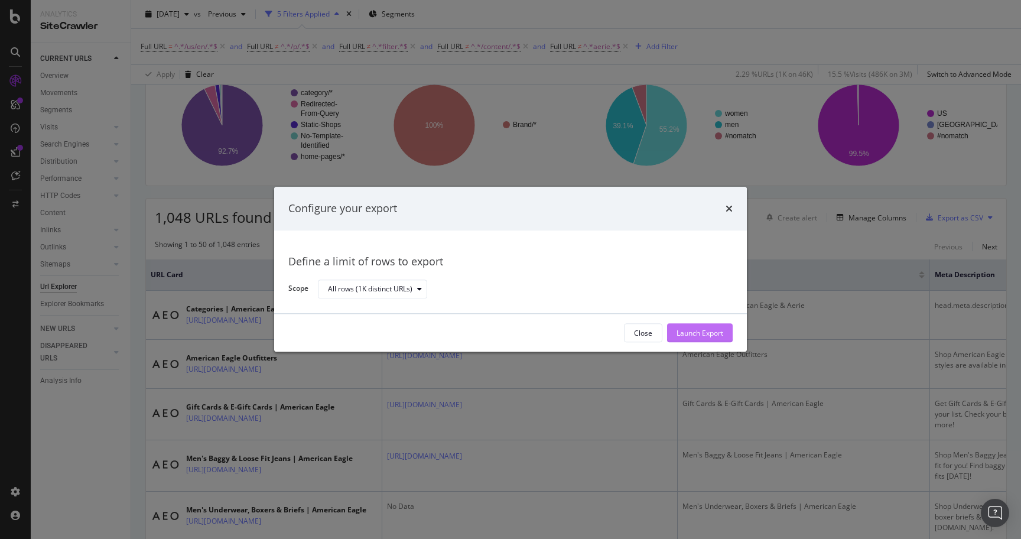
click at [684, 332] on div "Launch Export" at bounding box center [699, 333] width 47 height 10
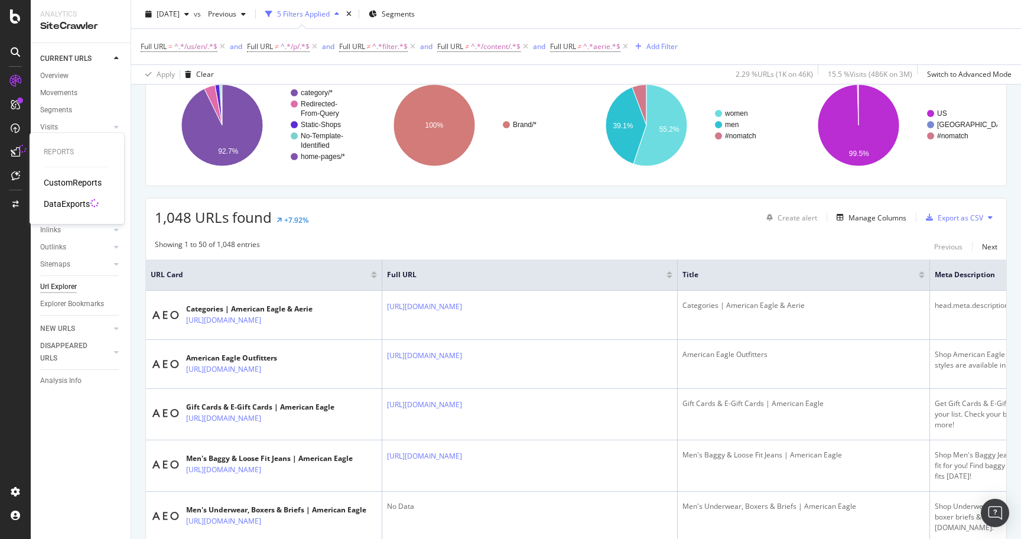
click at [58, 200] on div "DataExports" at bounding box center [67, 204] width 46 height 12
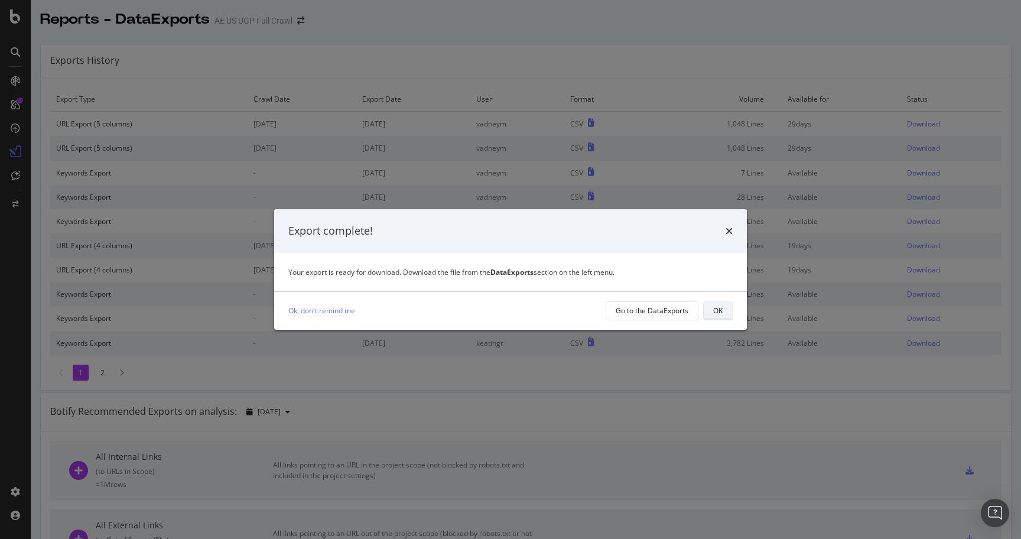
click at [717, 309] on div "OK" at bounding box center [717, 310] width 9 height 10
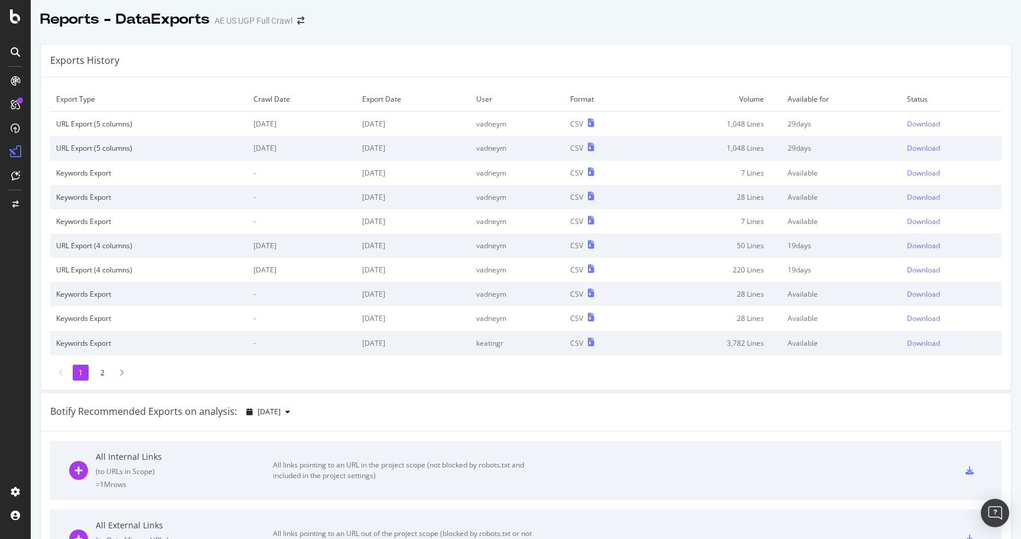
click at [803, 379] on div "1 2" at bounding box center [525, 372] width 951 height 16
click at [931, 126] on div "Download" at bounding box center [923, 124] width 33 height 10
click at [583, 148] on div "CSV" at bounding box center [576, 148] width 13 height 10
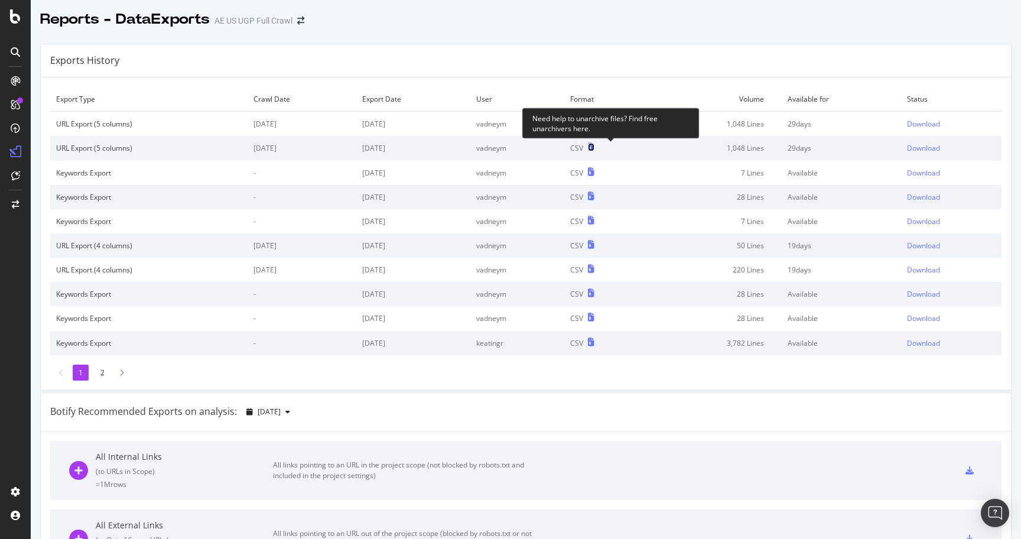
click at [594, 146] on icon at bounding box center [591, 147] width 6 height 8
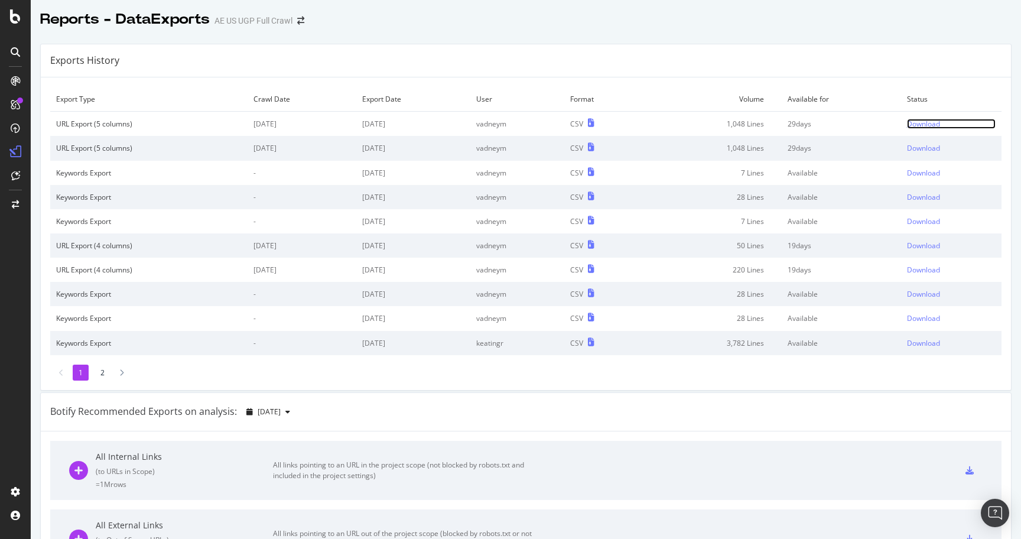
click at [938, 124] on div "Download" at bounding box center [923, 124] width 33 height 10
click at [931, 148] on div "Download" at bounding box center [923, 148] width 33 height 10
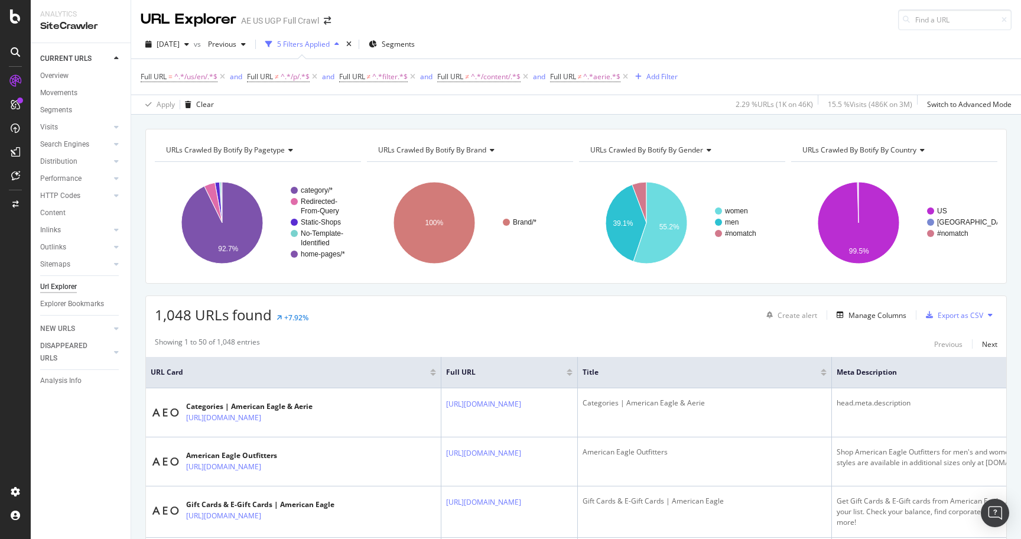
click at [651, 77] on div "Add Filter" at bounding box center [661, 76] width 31 height 10
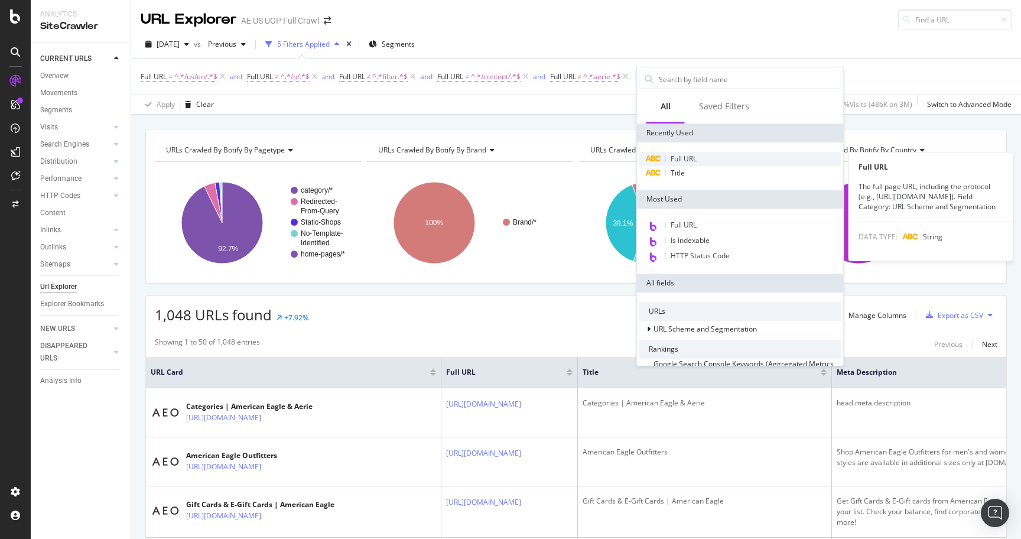
click at [684, 157] on span "Full URL" at bounding box center [683, 159] width 26 height 10
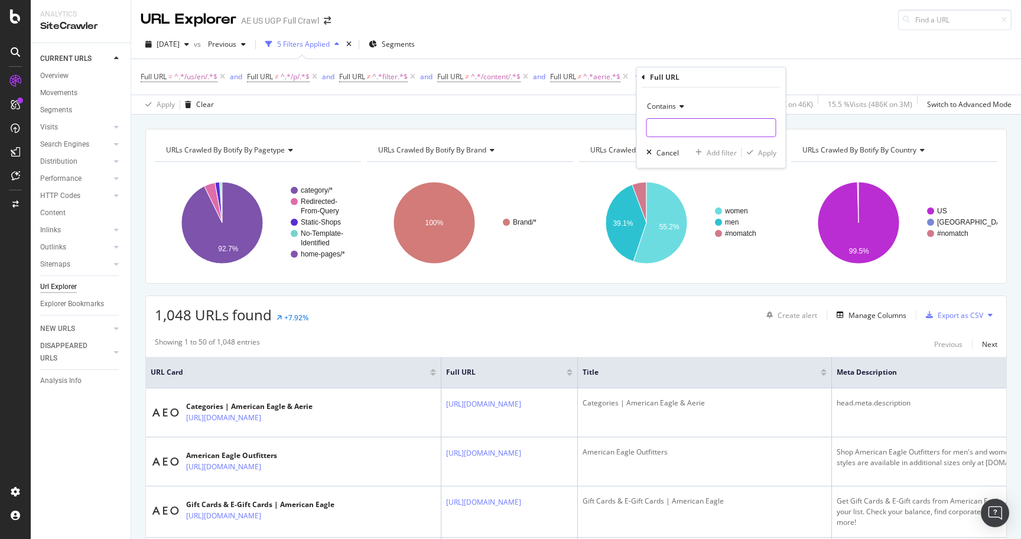
click at [675, 135] on input "text" at bounding box center [711, 127] width 129 height 19
type input "/c/"
click at [773, 152] on div "Apply" at bounding box center [767, 153] width 18 height 10
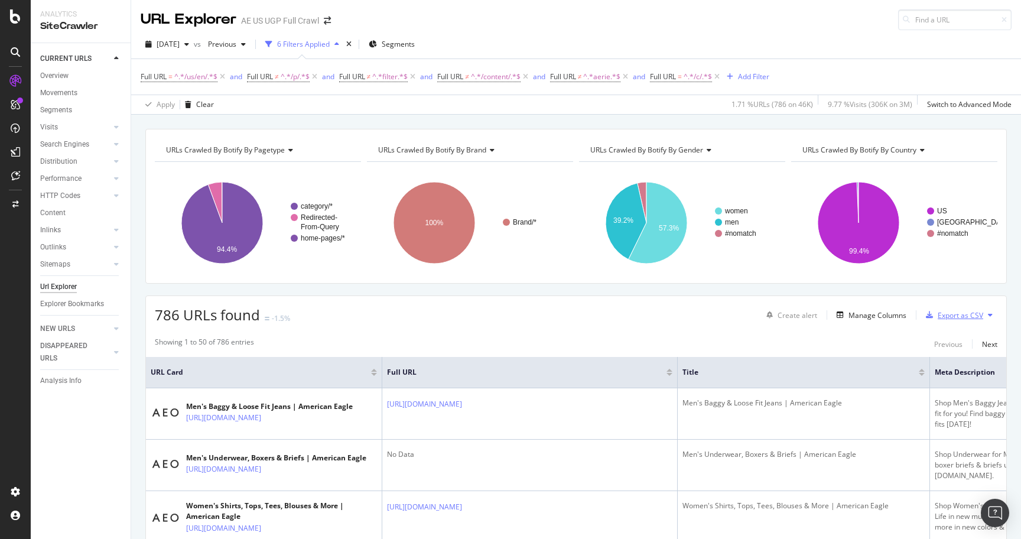
click at [965, 311] on div "Export as CSV" at bounding box center [959, 315] width 45 height 10
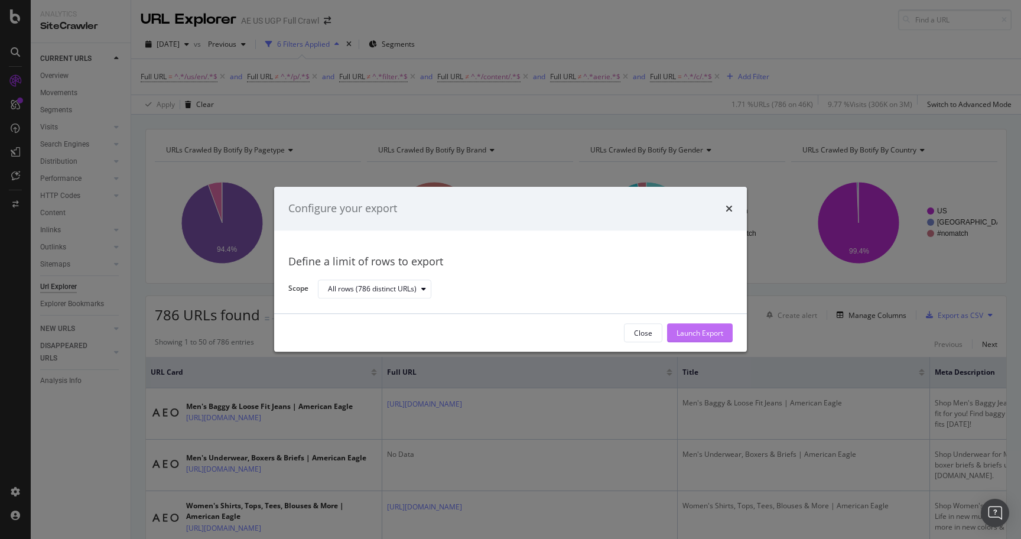
click at [694, 325] on div "Launch Export" at bounding box center [699, 333] width 47 height 18
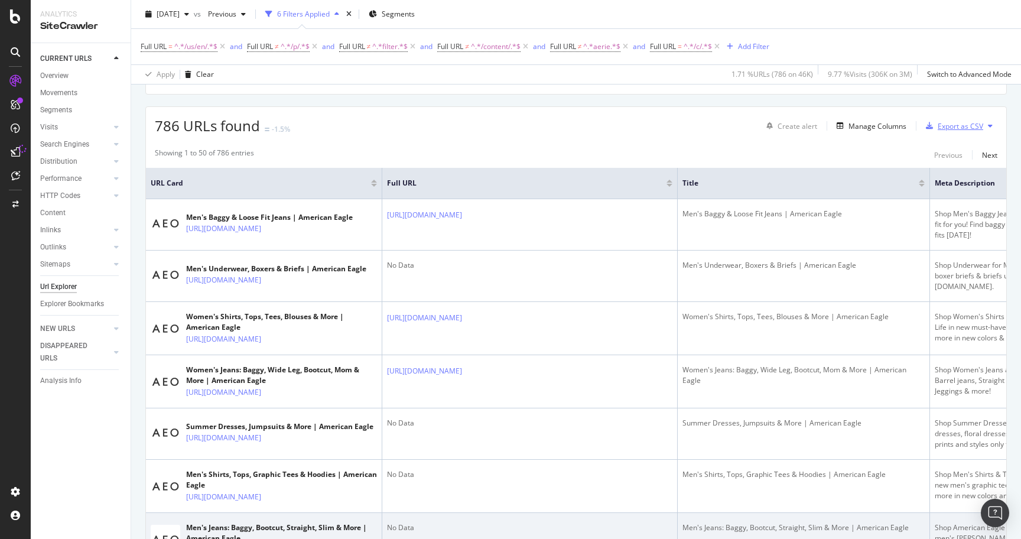
scroll to position [29, 0]
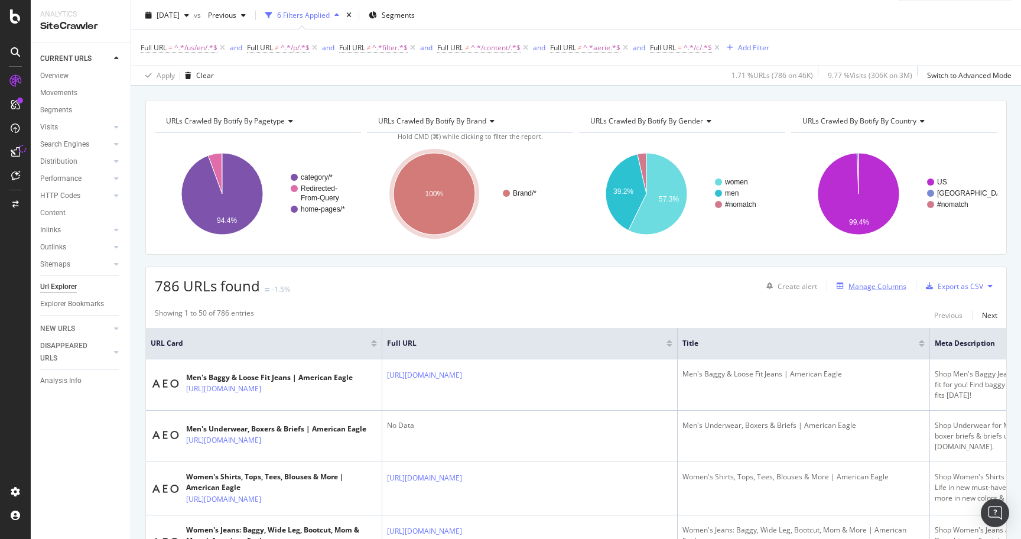
click at [894, 281] on div "Manage Columns" at bounding box center [877, 286] width 58 height 10
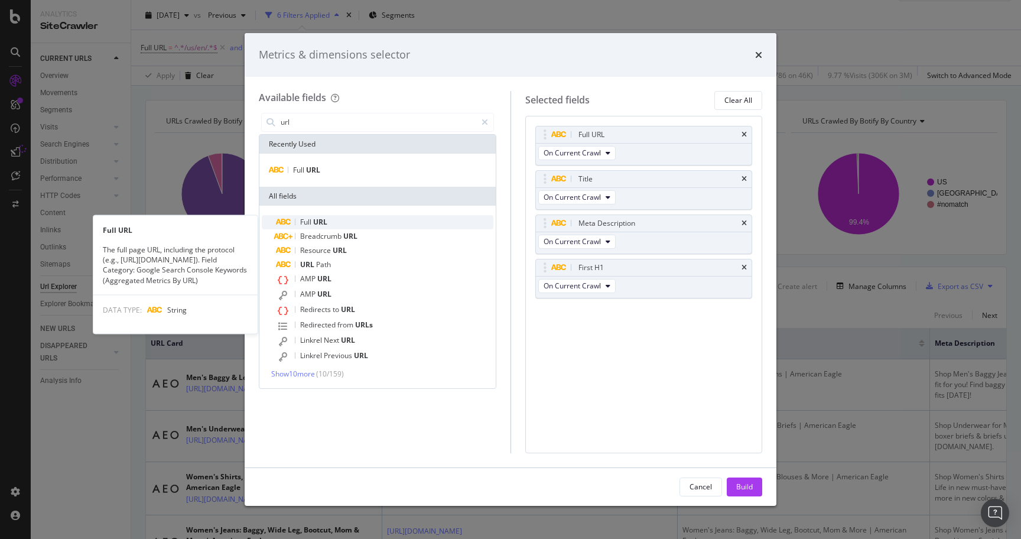
type input "url"
click at [390, 219] on div "Full URL" at bounding box center [384, 222] width 217 height 14
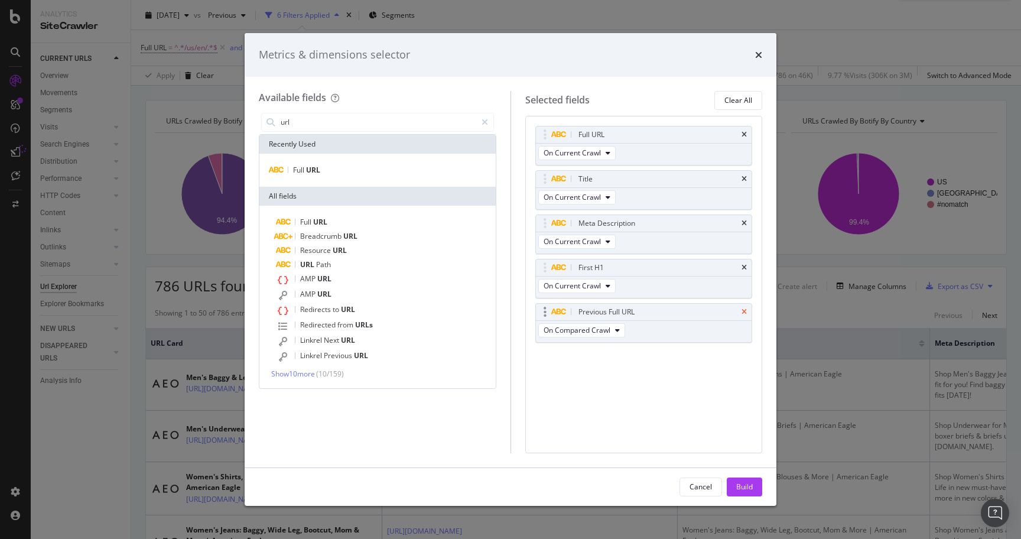
click at [741, 311] on icon "times" at bounding box center [743, 311] width 5 height 7
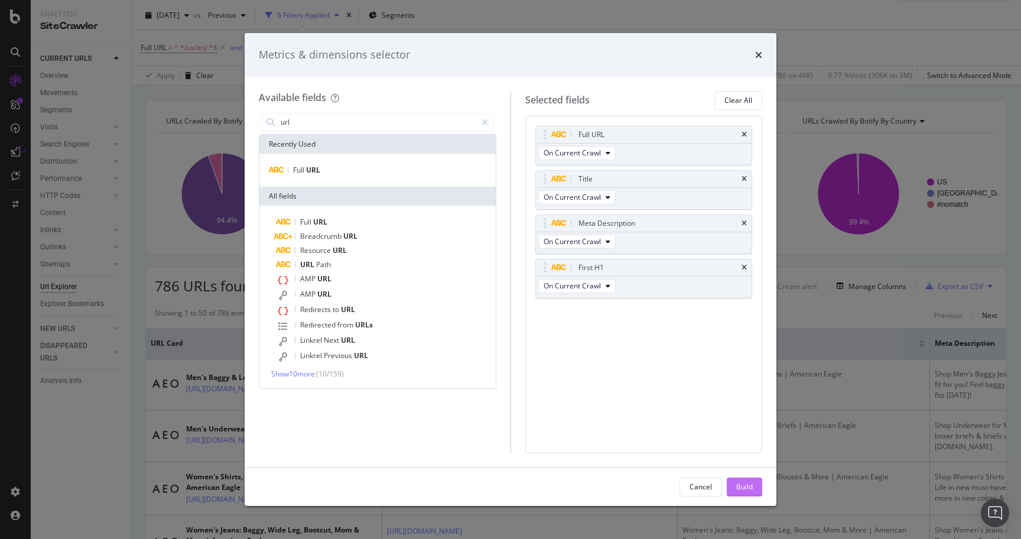
click at [741, 484] on div "Build" at bounding box center [744, 486] width 17 height 10
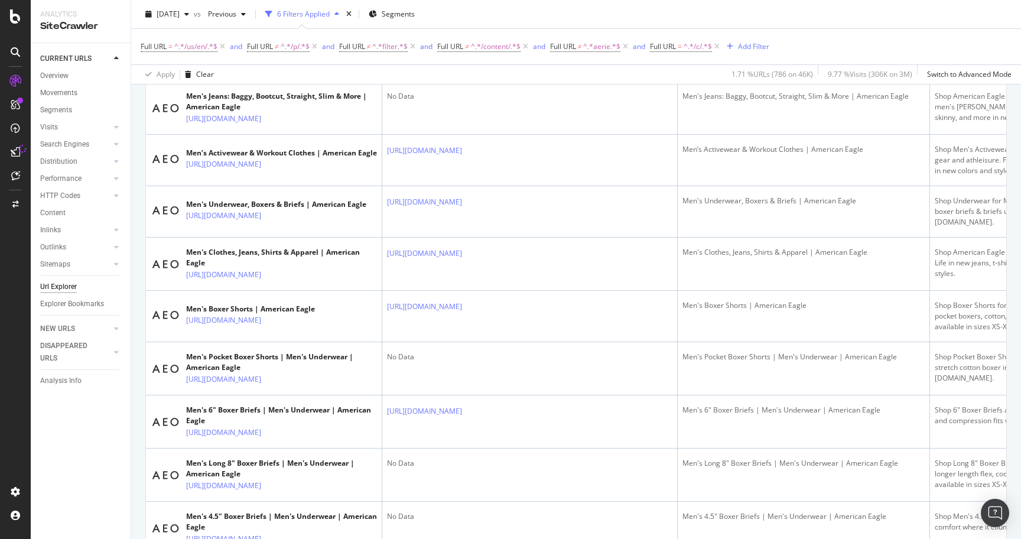
scroll to position [1247, 0]
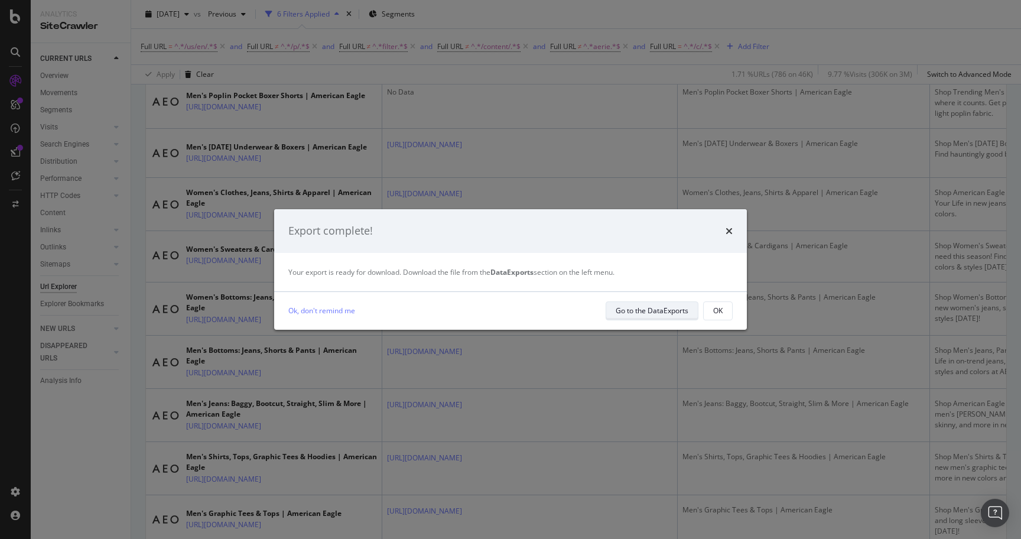
click at [664, 305] on div "Go to the DataExports" at bounding box center [651, 310] width 73 height 17
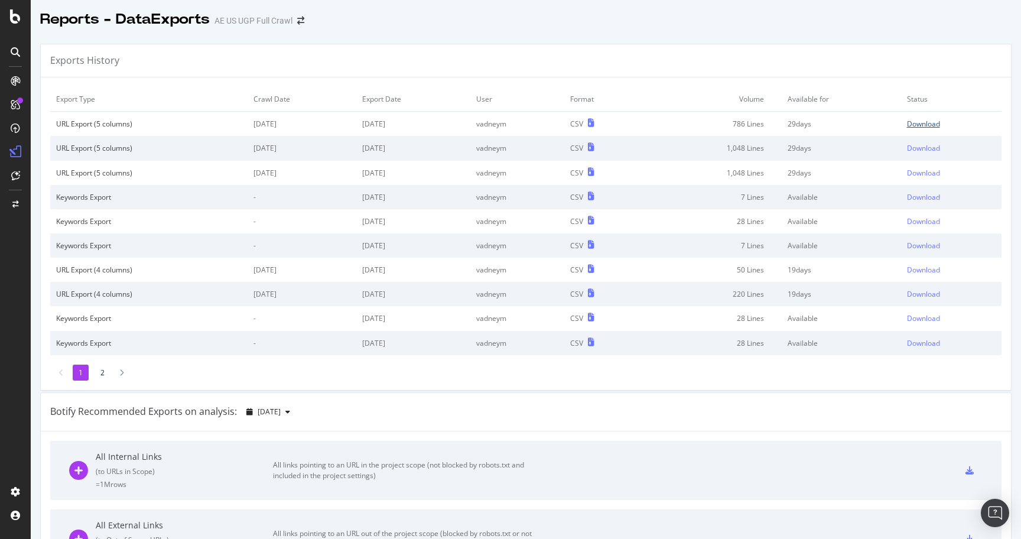
click at [940, 125] on div "Download" at bounding box center [923, 124] width 33 height 10
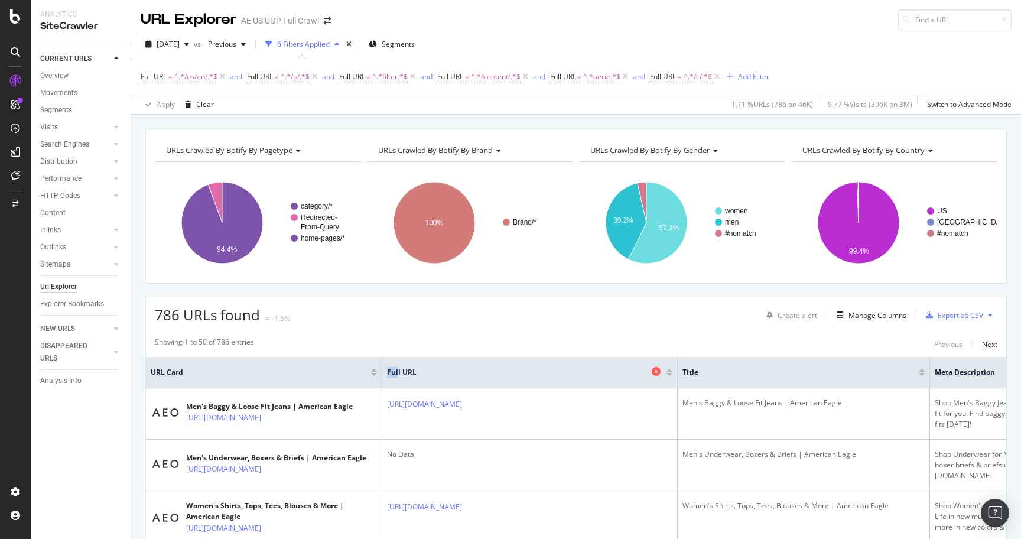
drag, startPoint x: 354, startPoint y: 369, endPoint x: 396, endPoint y: 369, distance: 42.5
click at [396, 369] on tr "URL Card Full URL Title Meta Description First H1" at bounding box center [746, 372] width 1201 height 31
click at [374, 370] on div at bounding box center [374, 370] width 6 height 3
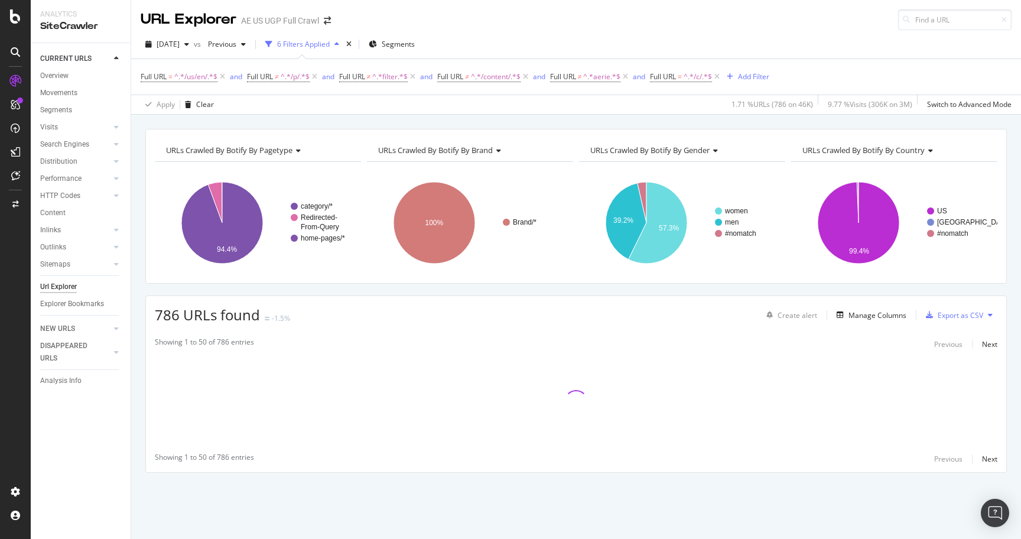
click at [60, 283] on div "Url Explorer" at bounding box center [58, 287] width 37 height 12
click at [891, 311] on div "Manage Columns" at bounding box center [877, 315] width 58 height 10
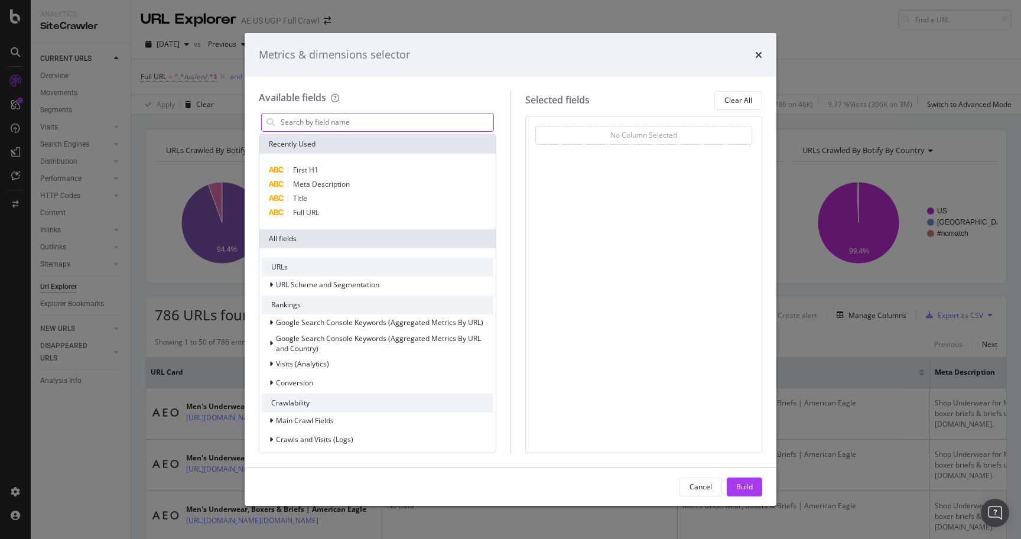
click at [437, 120] on input "modal" at bounding box center [386, 122] width 214 height 18
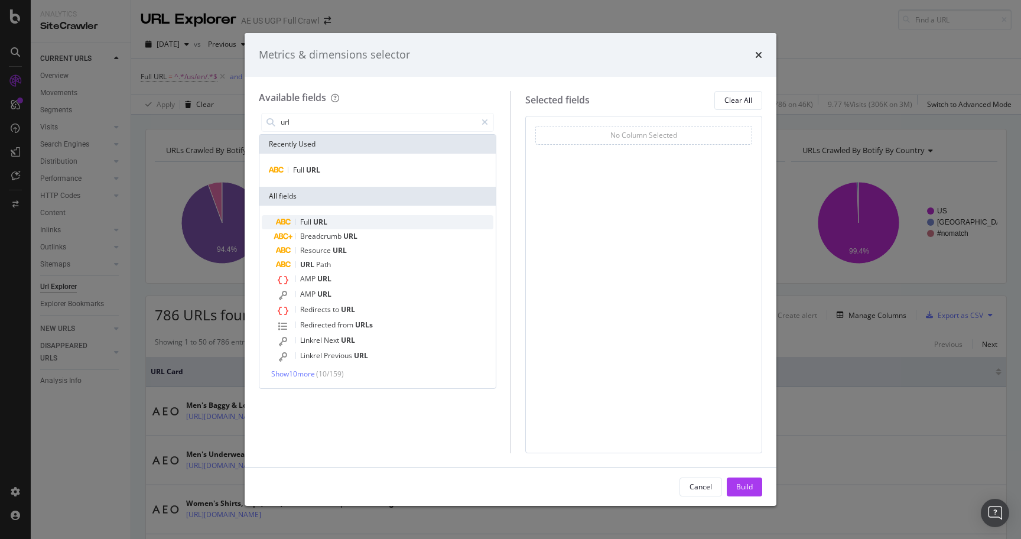
click at [408, 223] on div "Full URL" at bounding box center [384, 222] width 217 height 14
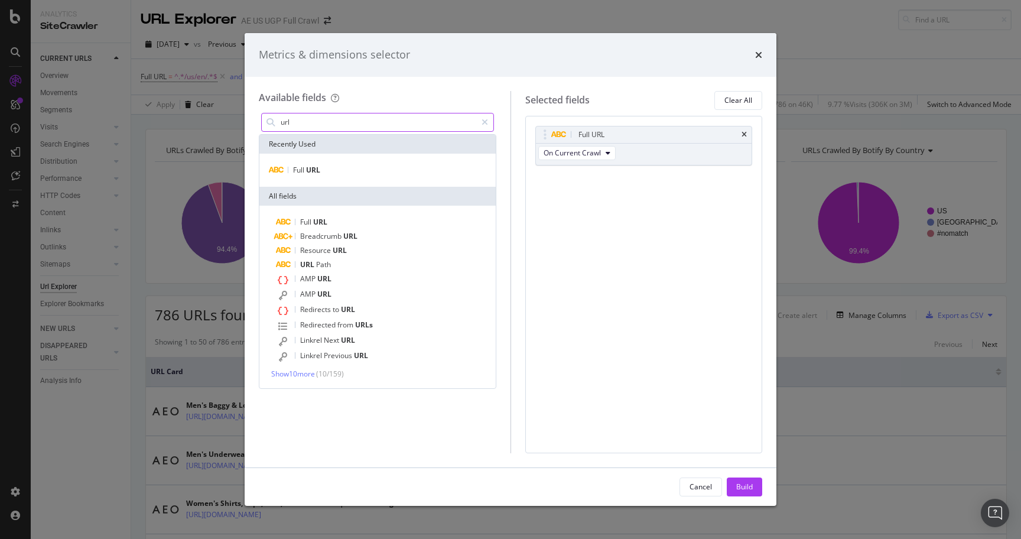
click at [397, 120] on input "url" at bounding box center [377, 122] width 197 height 18
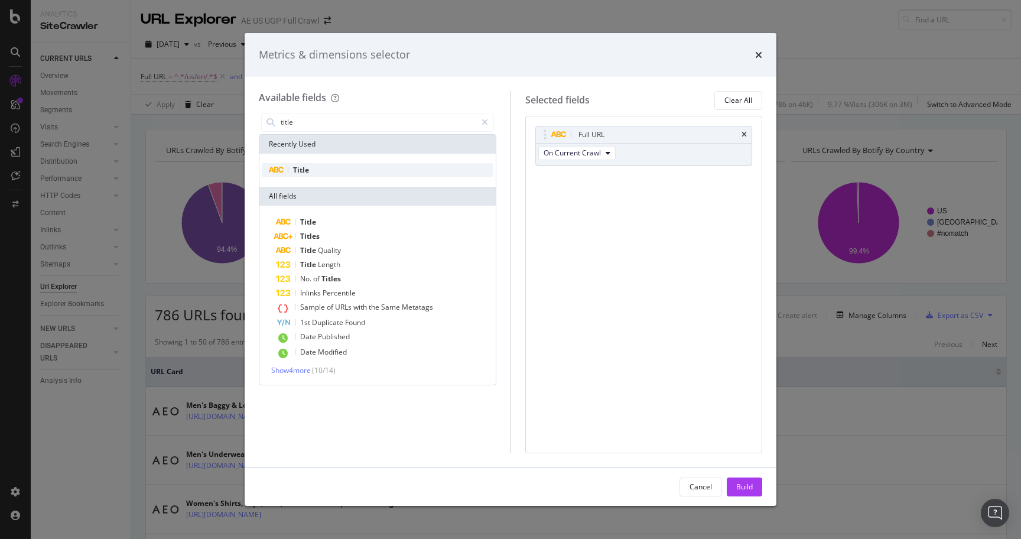
click at [368, 163] on div "Title" at bounding box center [378, 170] width 232 height 14
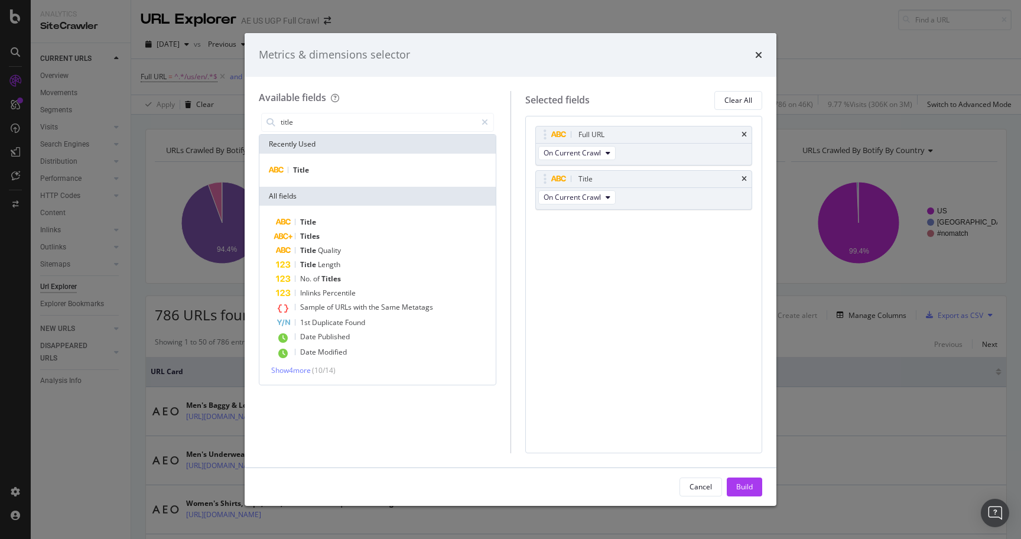
click at [334, 112] on div "title" at bounding box center [377, 122] width 237 height 24
click at [334, 122] on input "title" at bounding box center [377, 122] width 197 height 18
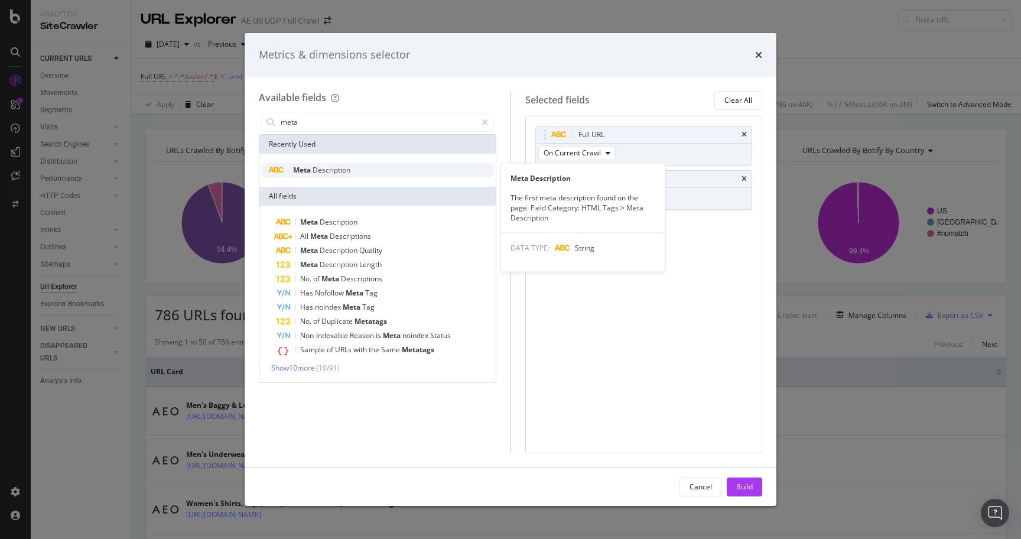
click at [336, 172] on span "Description" at bounding box center [331, 170] width 38 height 10
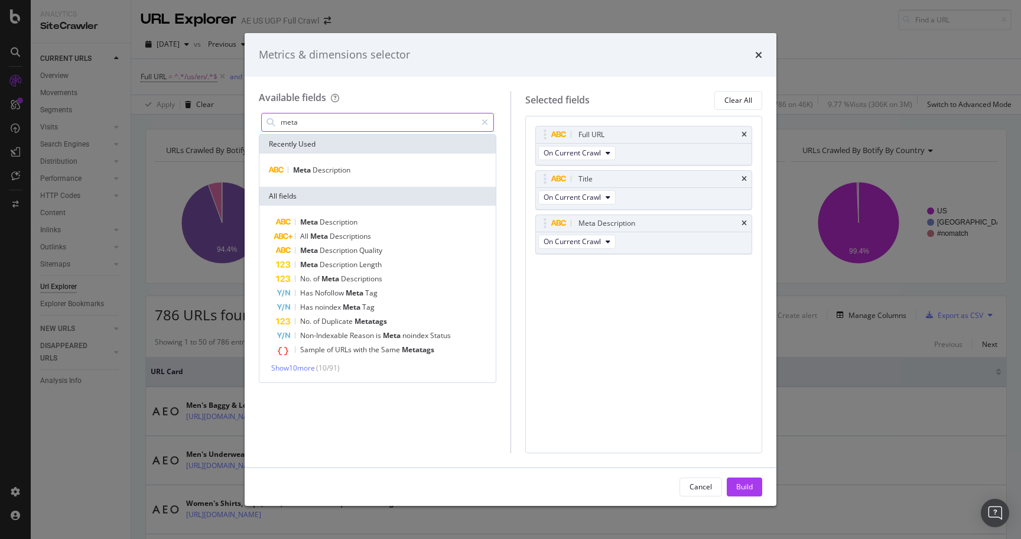
click at [321, 121] on input "meta" at bounding box center [377, 122] width 197 height 18
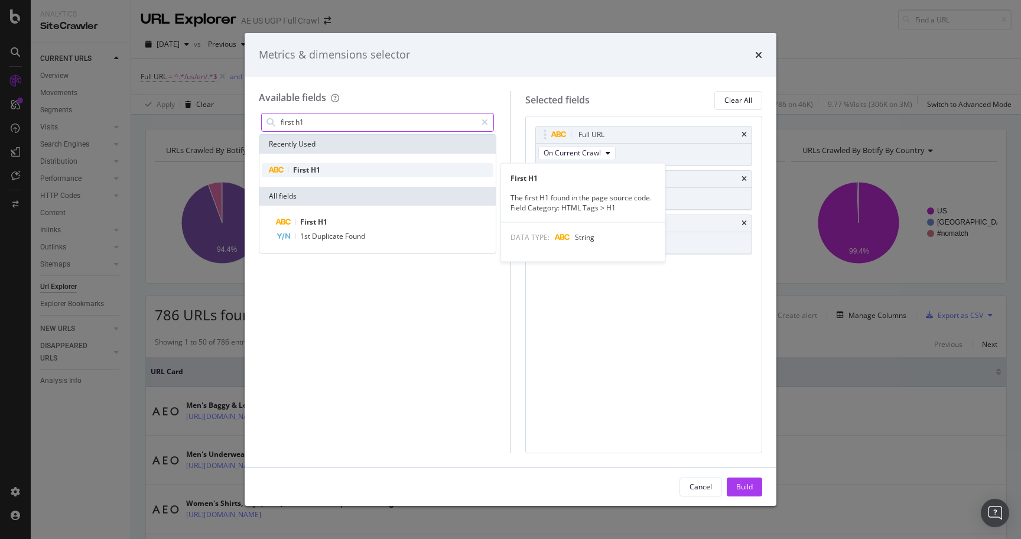
type input "first h1"
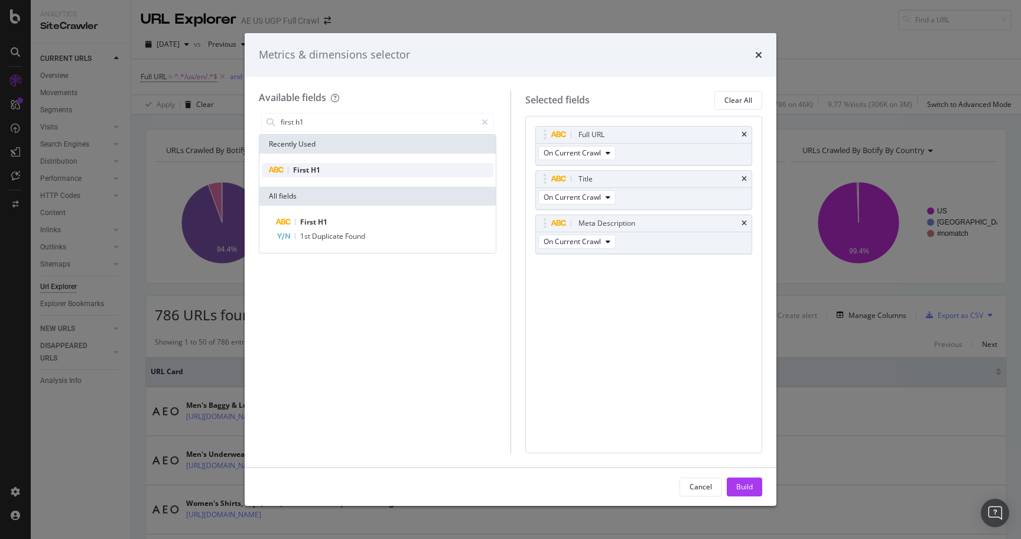
click at [374, 164] on div "First H1" at bounding box center [378, 170] width 232 height 14
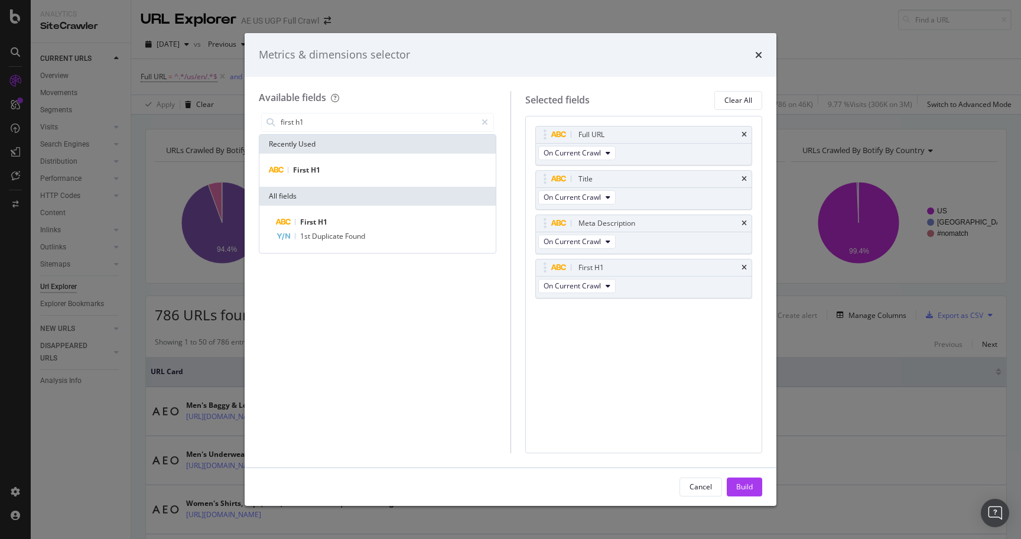
drag, startPoint x: 747, startPoint y: 483, endPoint x: 667, endPoint y: 290, distance: 208.6
click at [747, 483] on div "Build" at bounding box center [744, 486] width 17 height 10
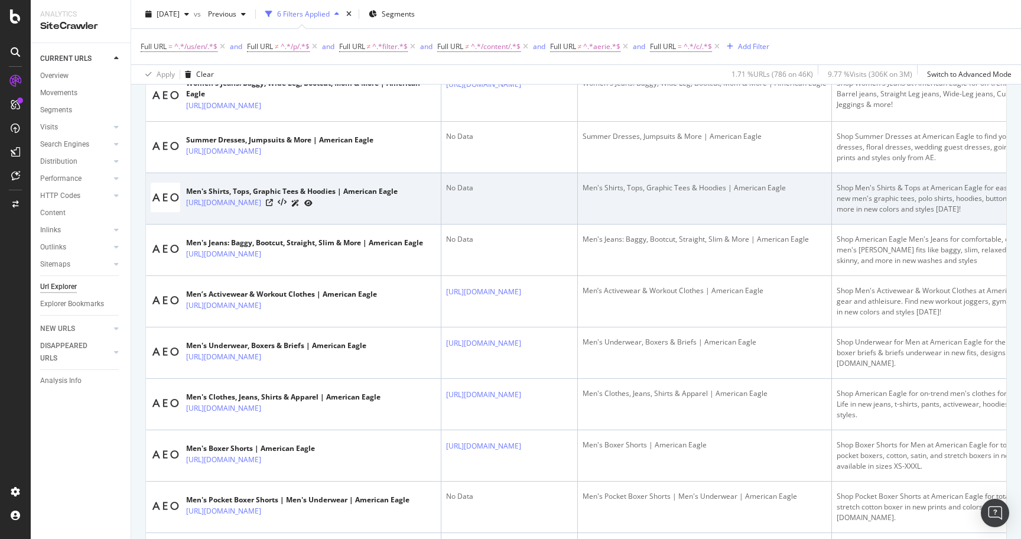
scroll to position [631, 0]
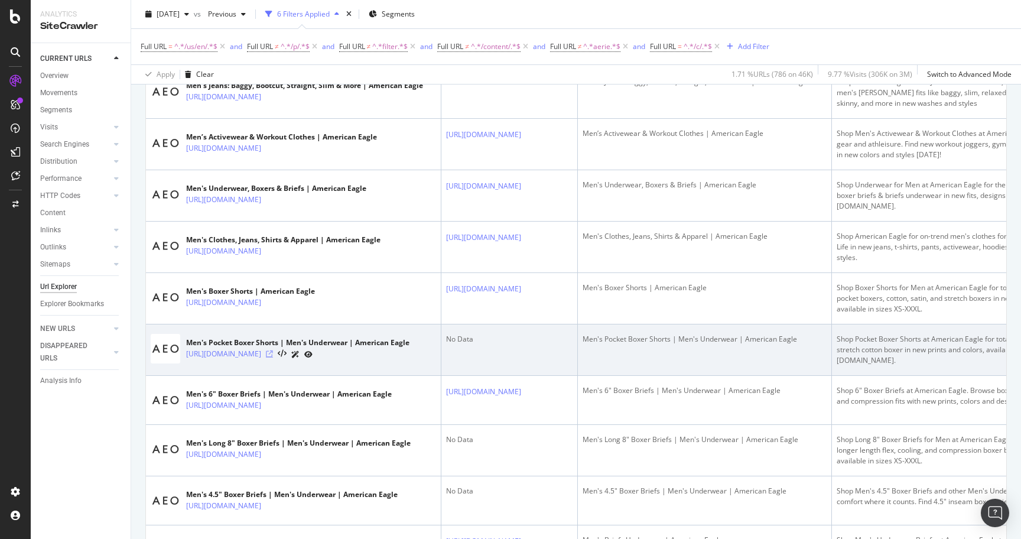
click at [273, 357] on icon at bounding box center [269, 353] width 7 height 7
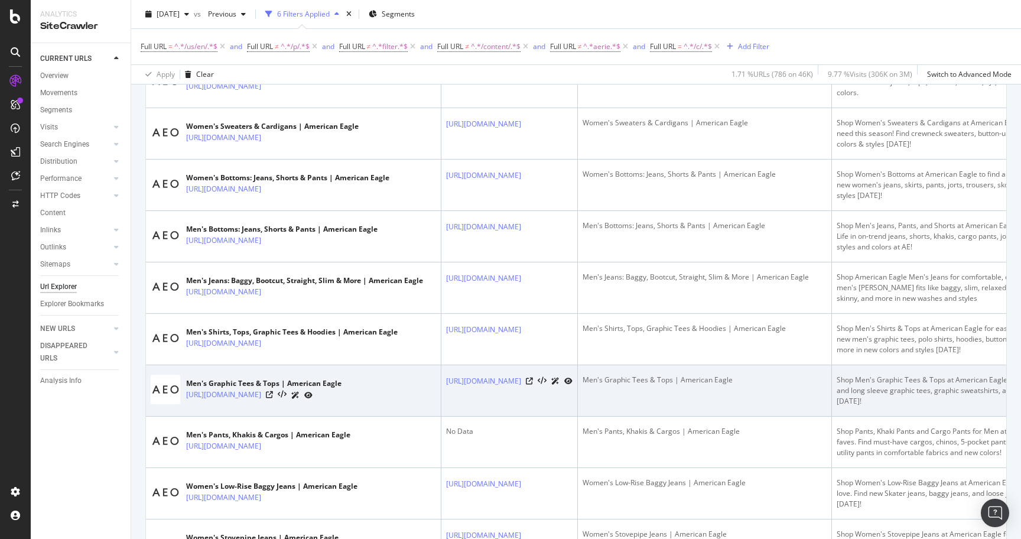
scroll to position [1440, 0]
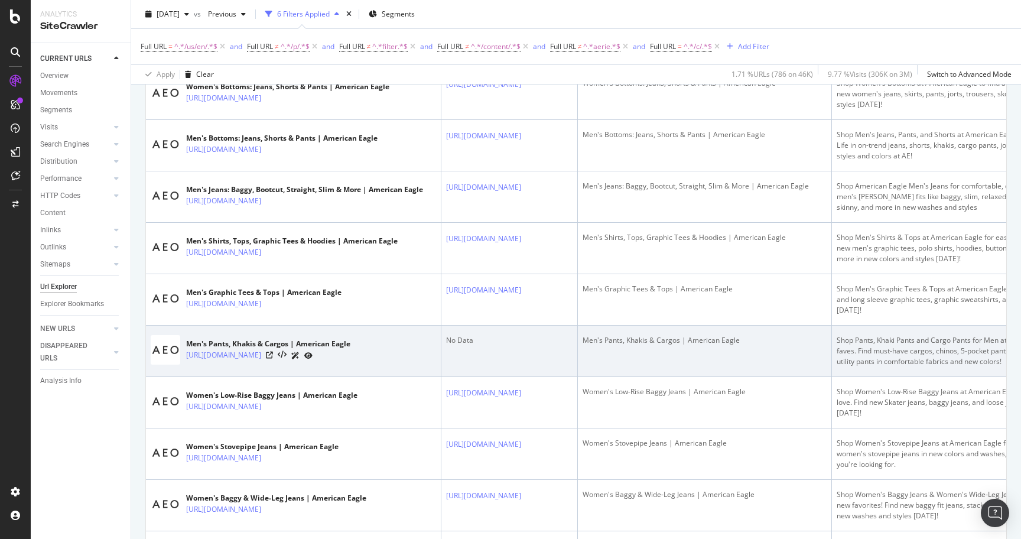
click at [458, 345] on div "No Data" at bounding box center [509, 340] width 126 height 11
click at [470, 345] on div "No Data" at bounding box center [509, 340] width 126 height 11
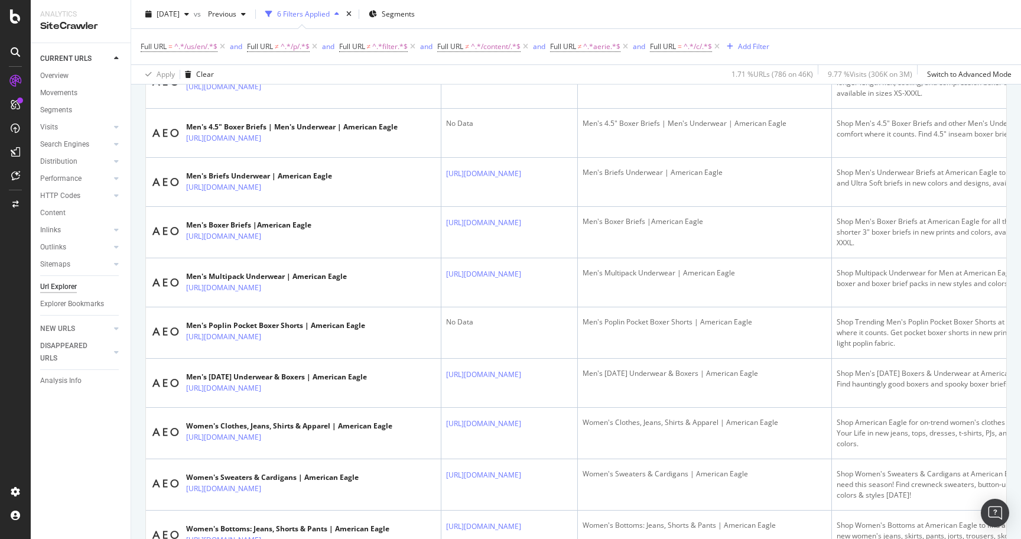
scroll to position [757, 0]
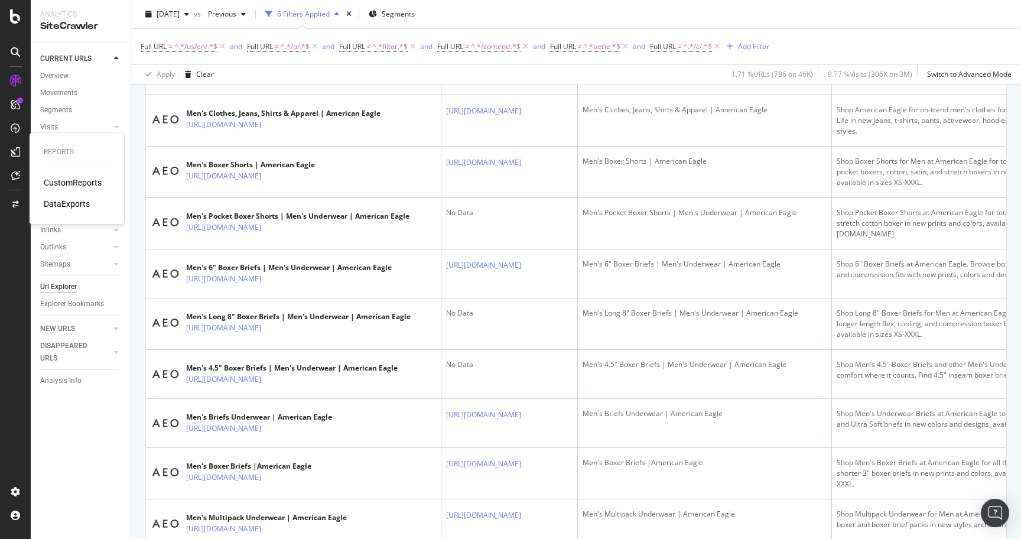
click at [59, 200] on div "DataExports" at bounding box center [67, 204] width 46 height 12
